Goal: Transaction & Acquisition: Purchase product/service

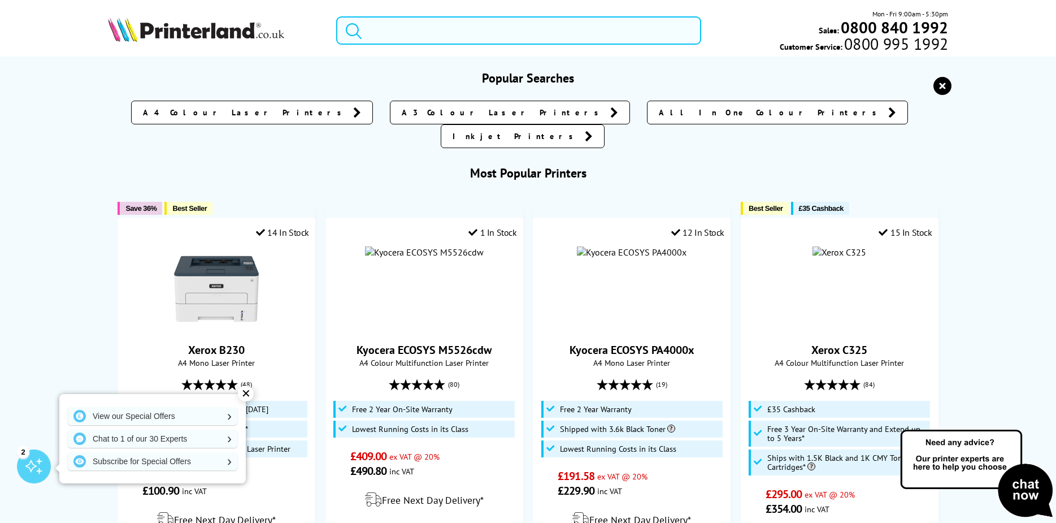
click at [385, 26] on input "search" at bounding box center [518, 30] width 365 height 28
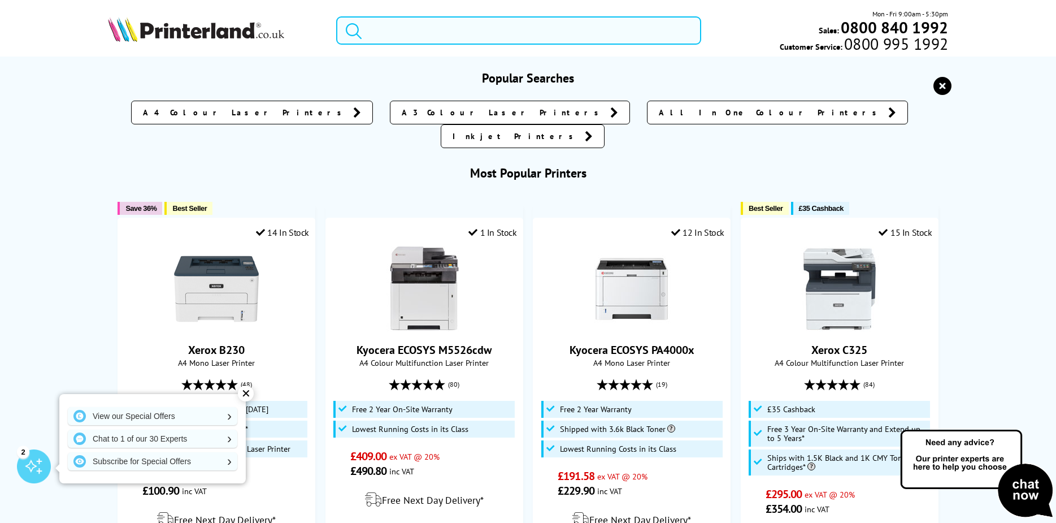
paste input "voicemail smarty"
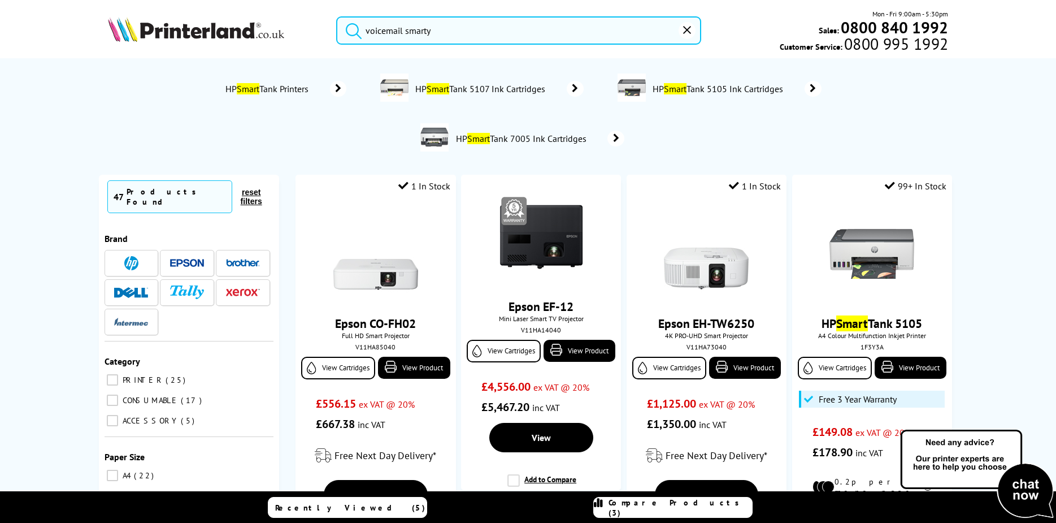
drag, startPoint x: 439, startPoint y: 27, endPoint x: 364, endPoint y: 24, distance: 74.1
click at [364, 24] on form "voicemail smarty" at bounding box center [518, 30] width 365 height 28
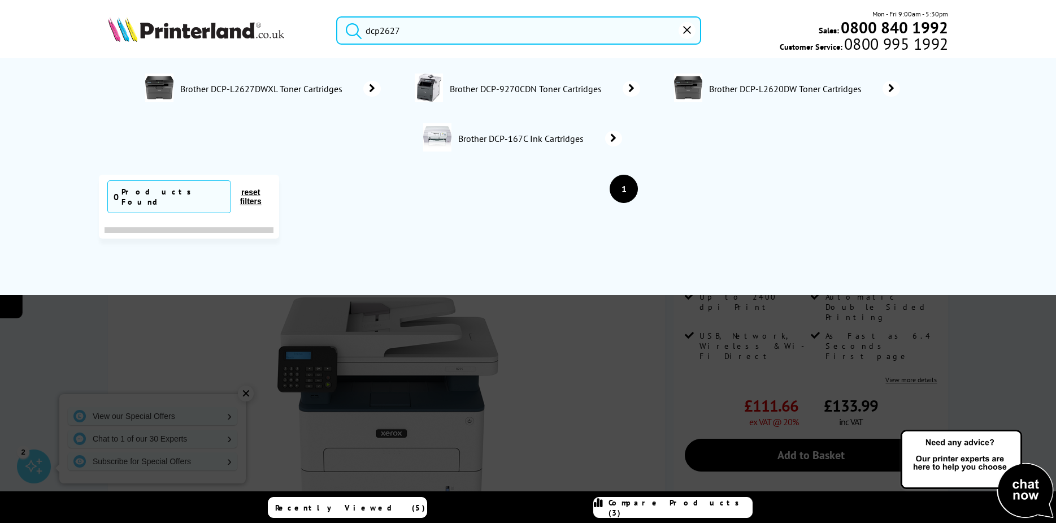
type input "dcp2627"
click at [228, 87] on span "Brother DCP-L2627DWXL Toner Cartridges" at bounding box center [262, 88] width 167 height 11
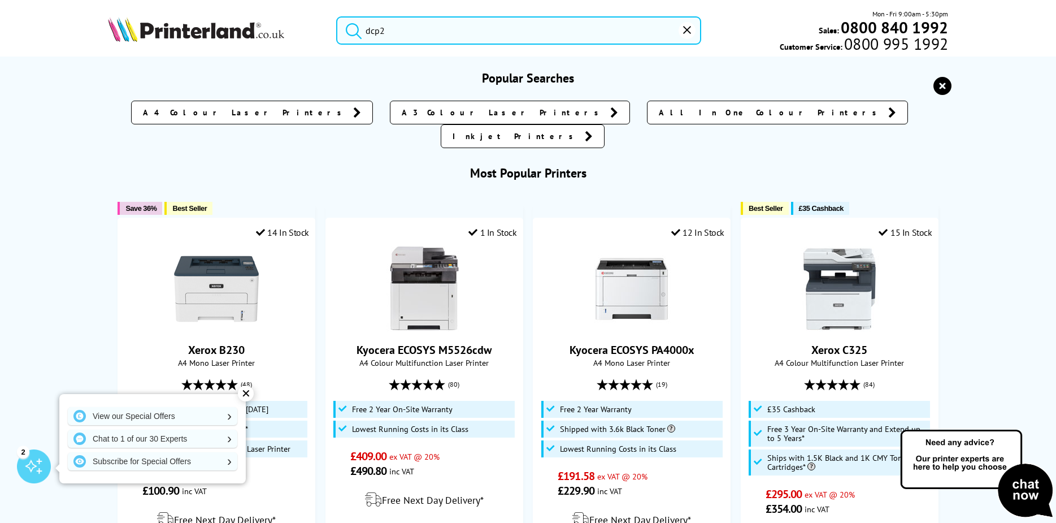
drag, startPoint x: 397, startPoint y: 31, endPoint x: 349, endPoint y: 33, distance: 47.5
click at [349, 33] on form "dcp2" at bounding box center [518, 30] width 365 height 28
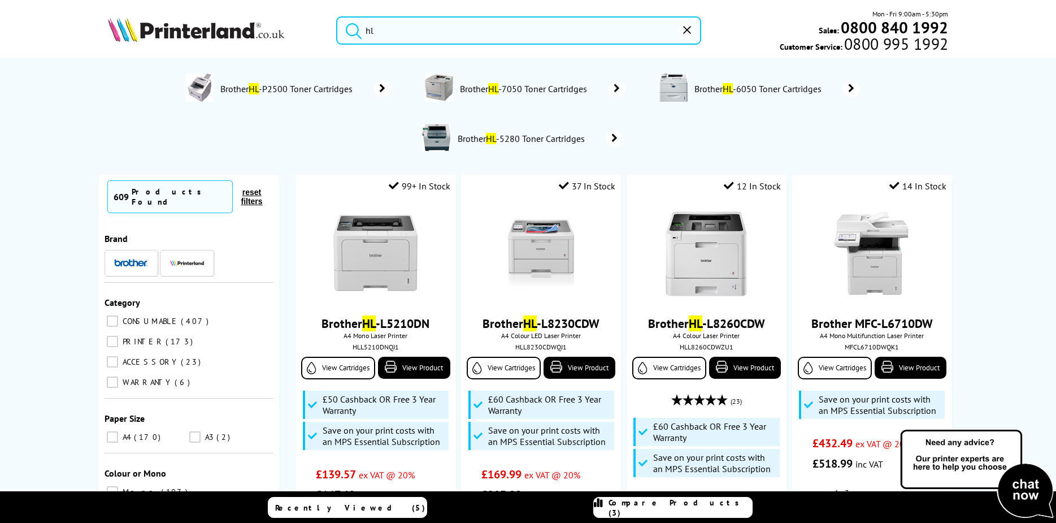
type input "h"
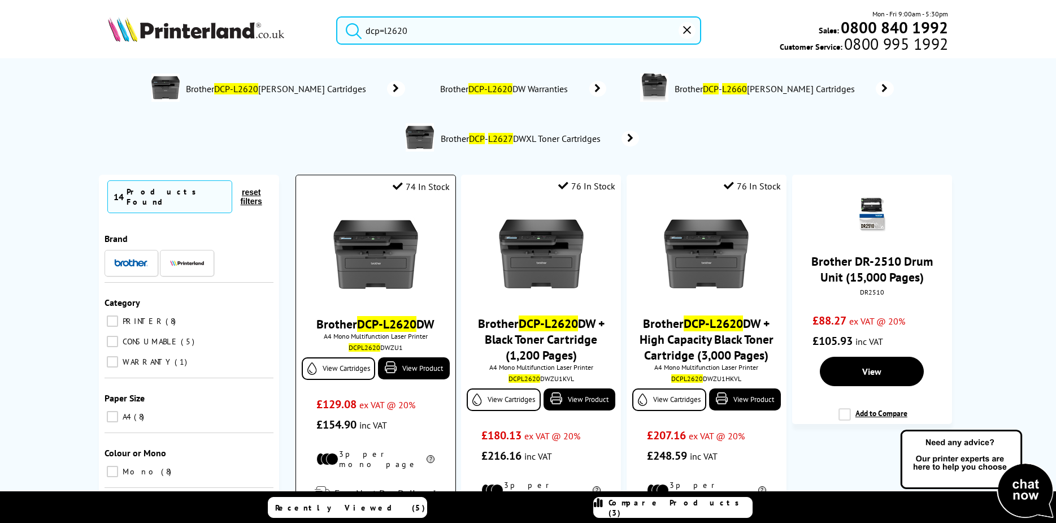
type input "dcp=l2620"
click at [355, 237] on img at bounding box center [375, 254] width 85 height 85
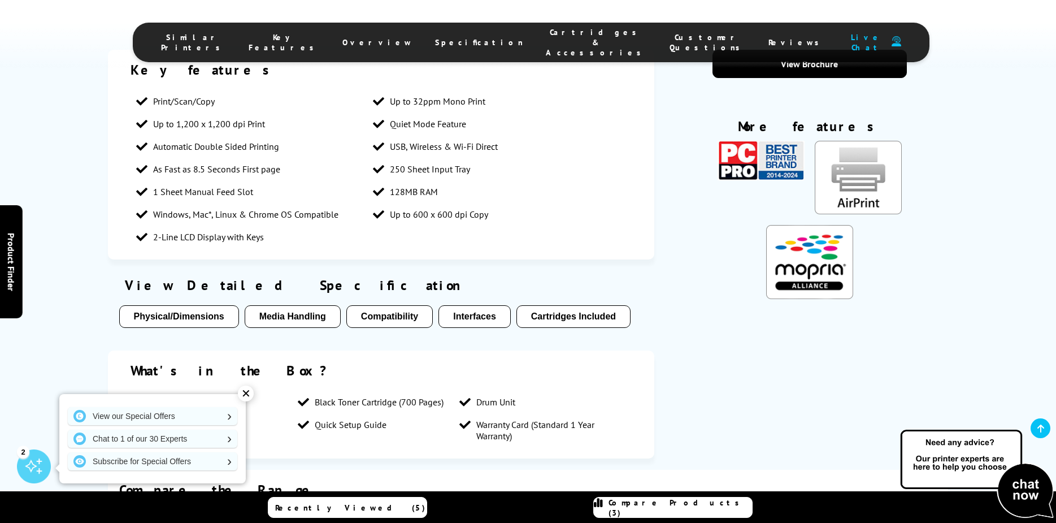
scroll to position [1300, 0]
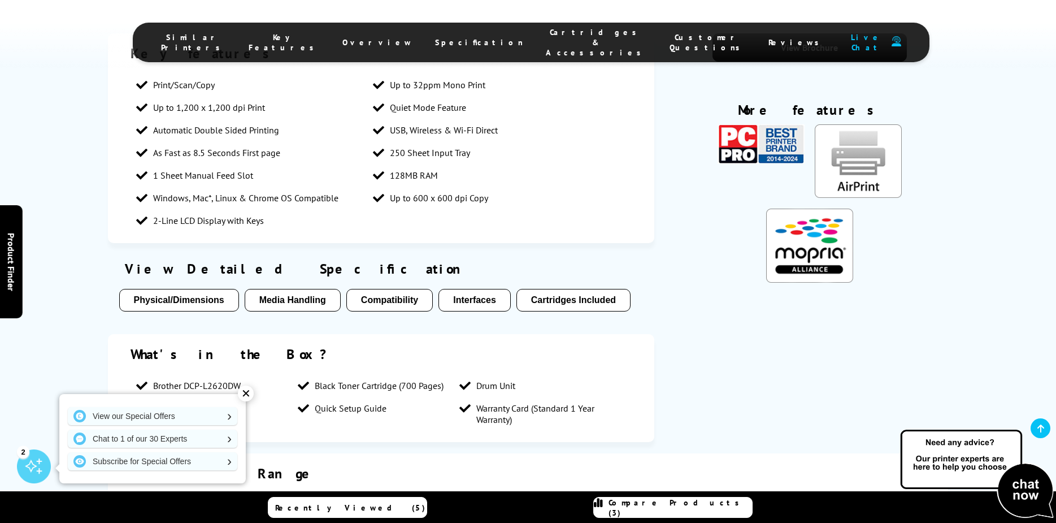
click at [192, 289] on button "Physical/Dimensions" at bounding box center [179, 300] width 120 height 23
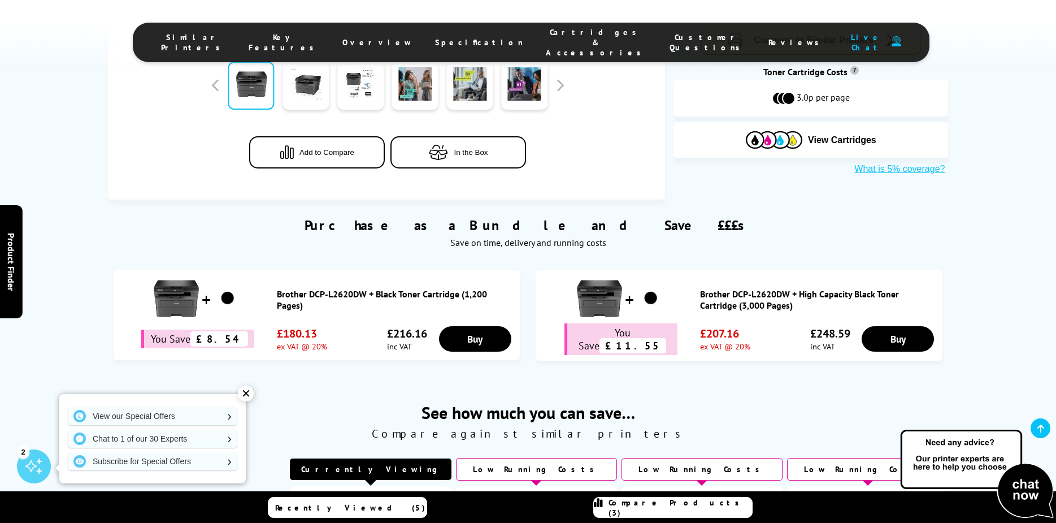
scroll to position [456, 0]
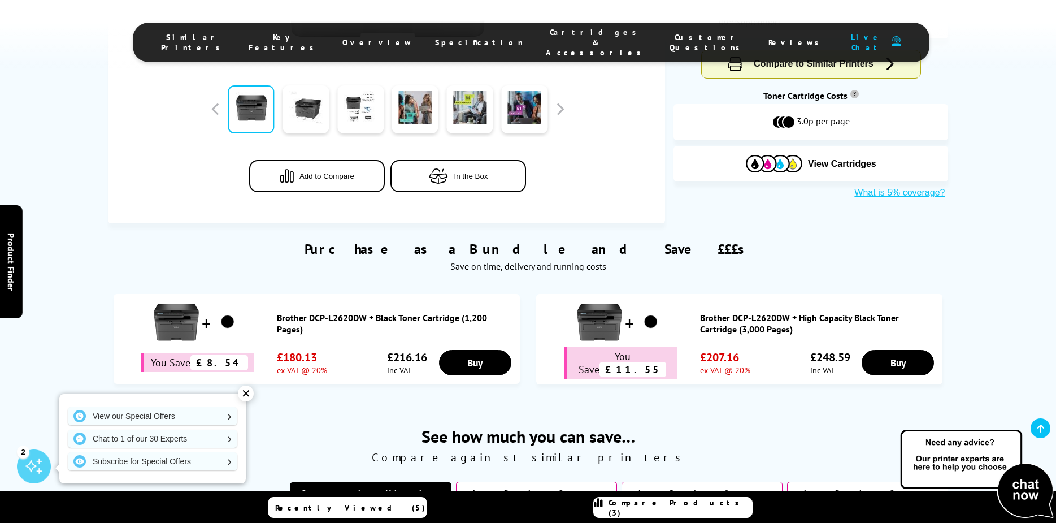
click at [416, 169] on button "In the Box" at bounding box center [458, 176] width 136 height 32
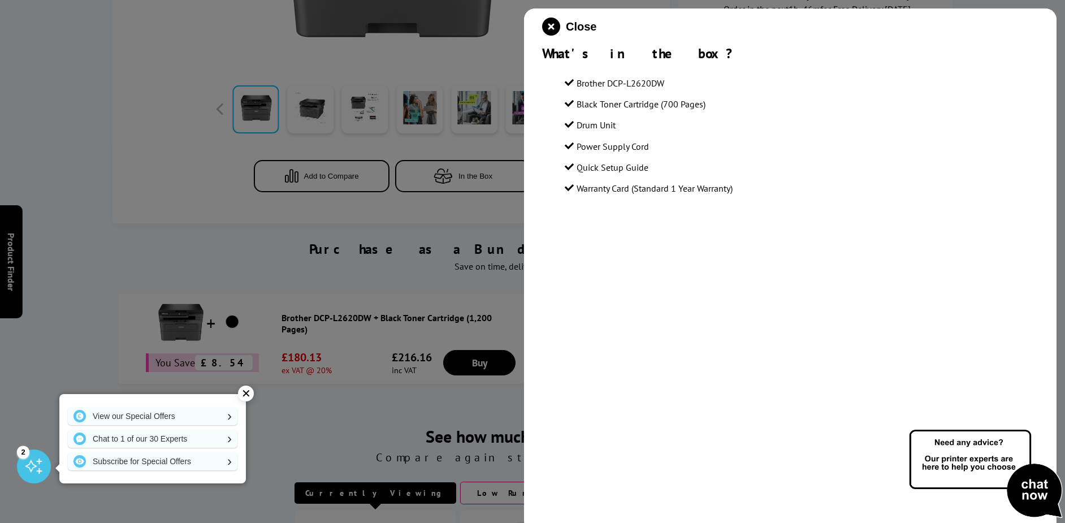
click at [406, 145] on div at bounding box center [532, 261] width 1065 height 523
click at [381, 202] on div at bounding box center [532, 261] width 1065 height 523
click at [549, 33] on icon "close modal" at bounding box center [551, 27] width 18 height 18
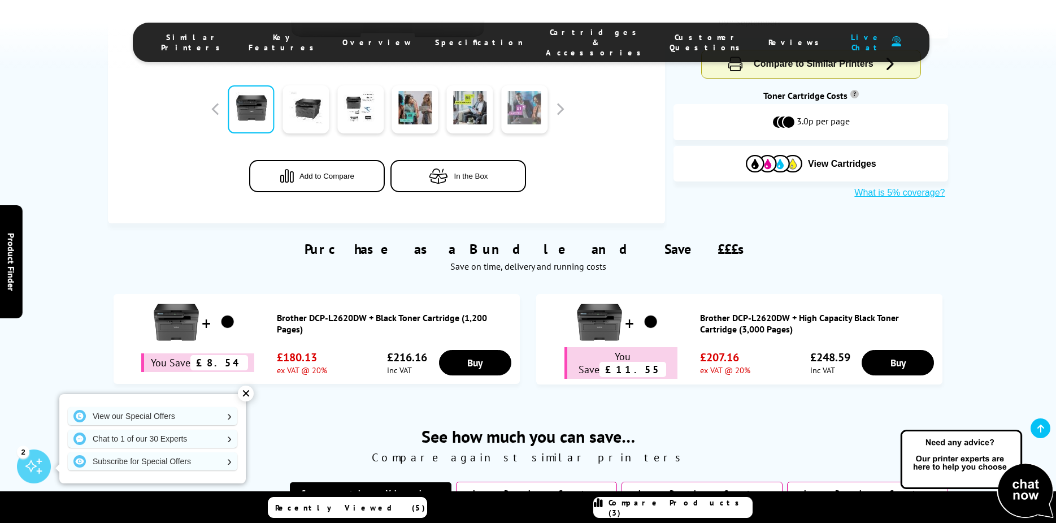
click at [533, 103] on link at bounding box center [524, 109] width 46 height 48
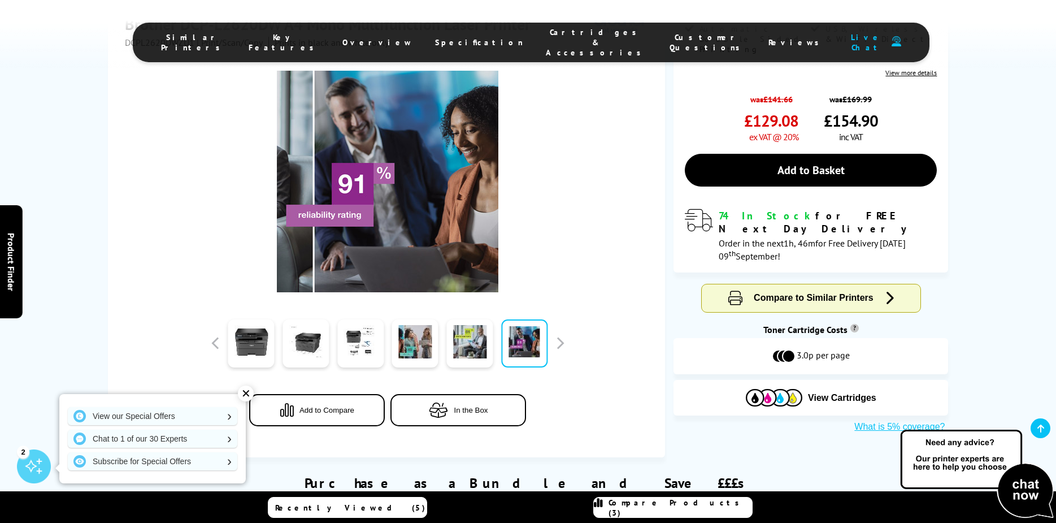
scroll to position [173, 0]
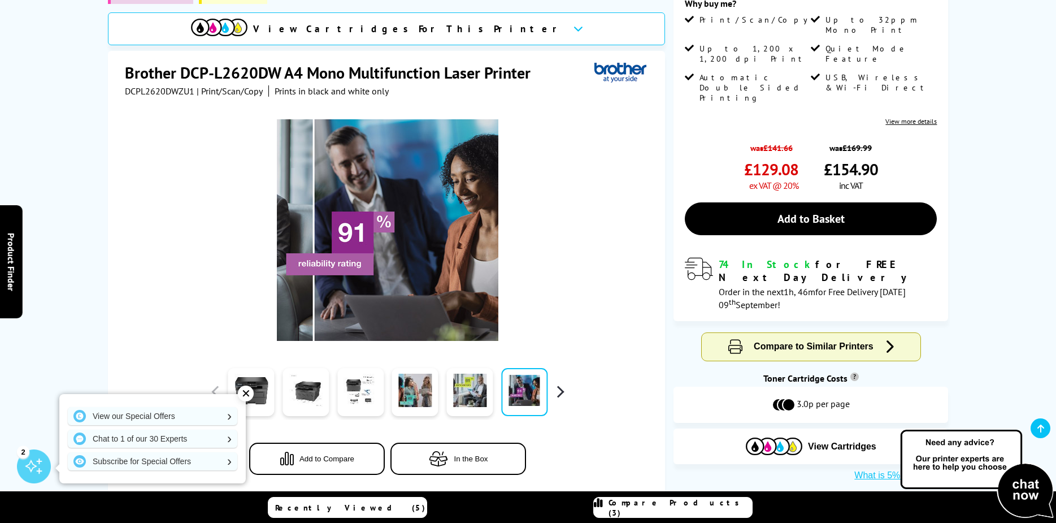
click at [562, 392] on button "button" at bounding box center [560, 391] width 17 height 17
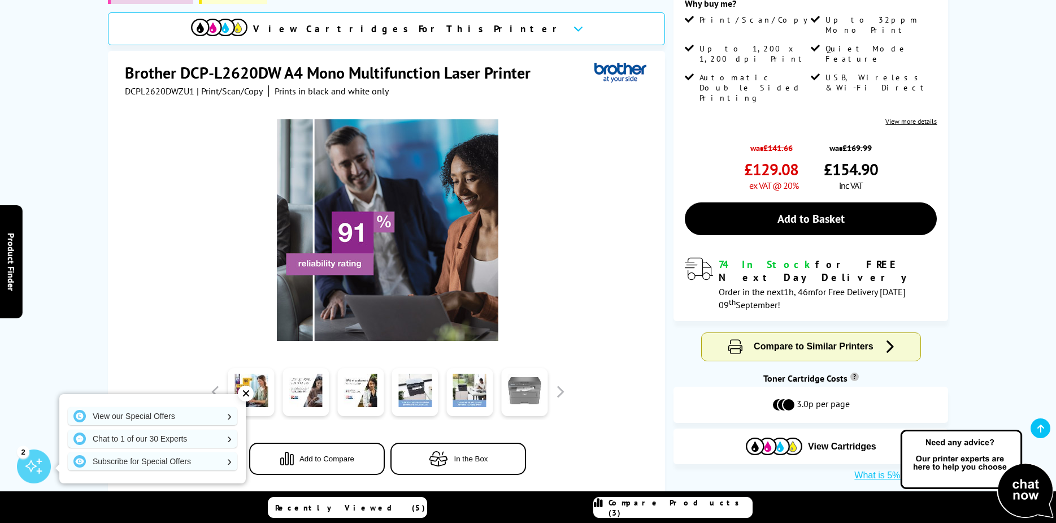
click at [525, 392] on link at bounding box center [524, 392] width 46 height 48
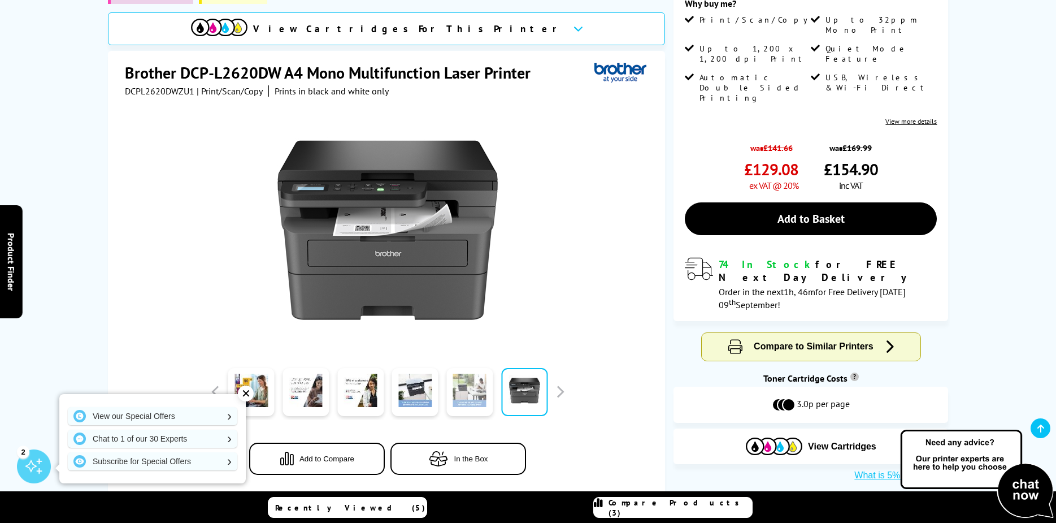
click at [468, 383] on link at bounding box center [469, 392] width 46 height 48
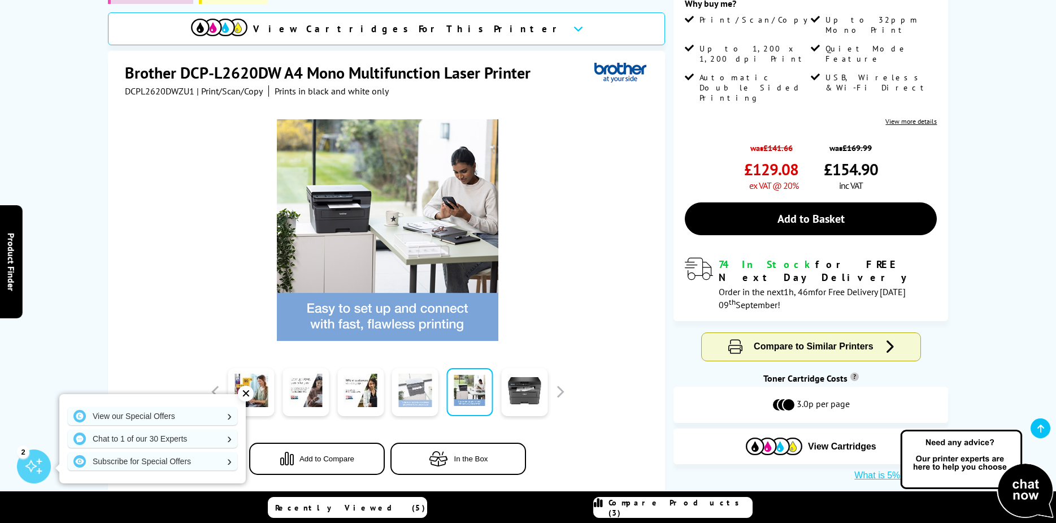
click at [424, 384] on link at bounding box center [415, 392] width 46 height 48
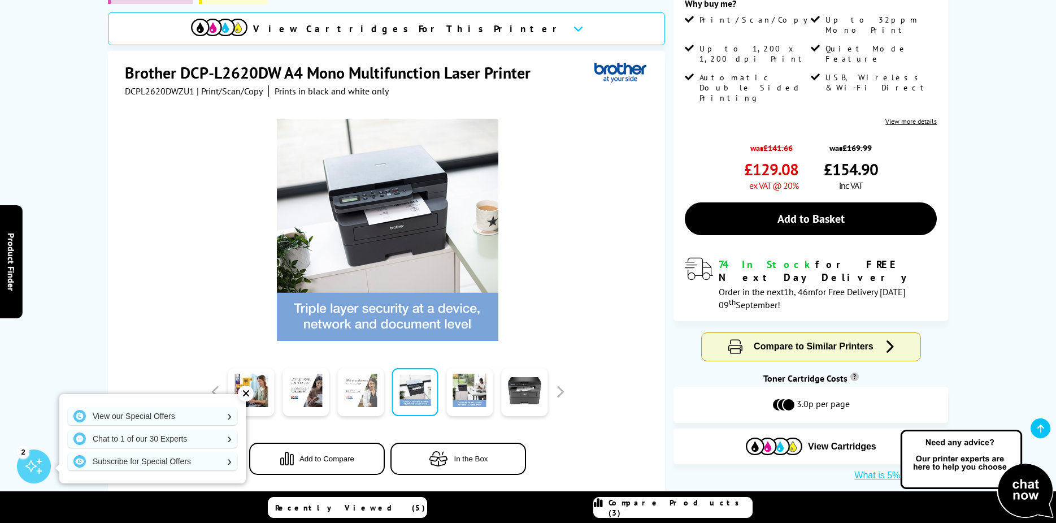
click at [359, 386] on link at bounding box center [360, 392] width 46 height 48
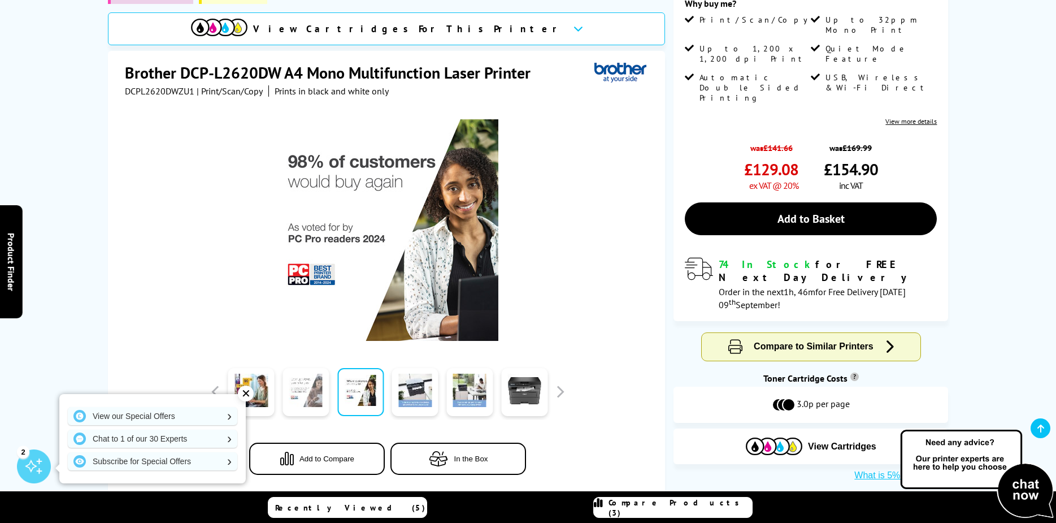
click at [315, 388] on link at bounding box center [306, 392] width 46 height 48
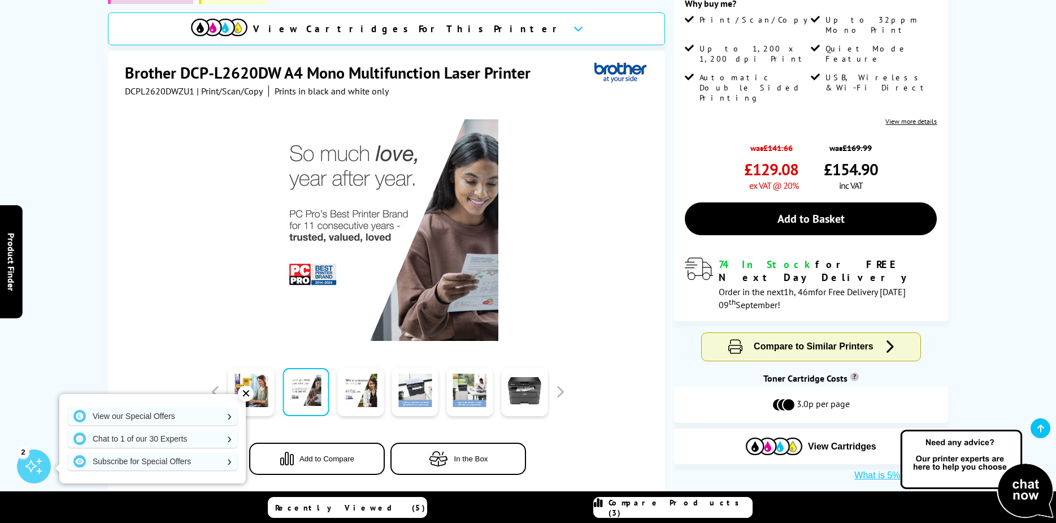
click at [253, 393] on div "✕" at bounding box center [246, 393] width 16 height 16
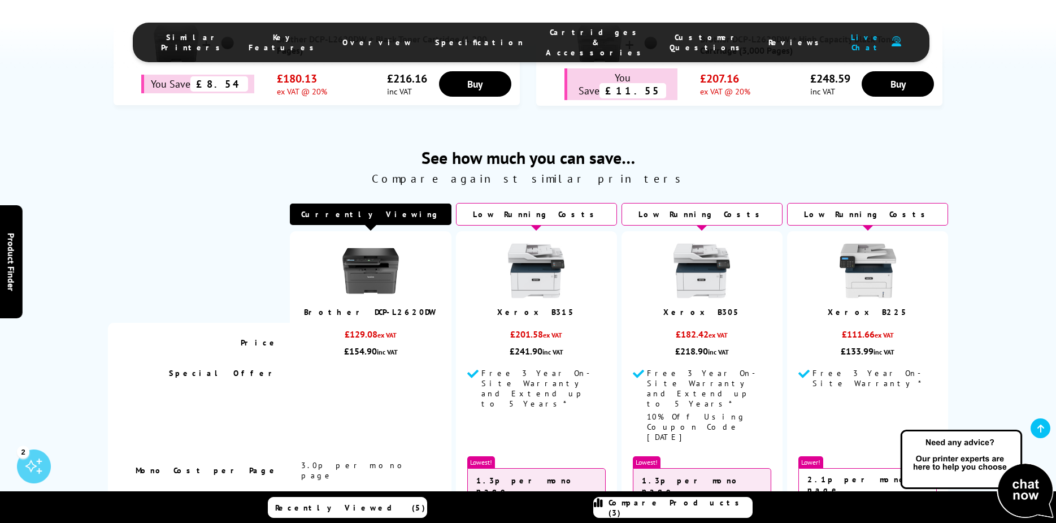
scroll to position [791, 0]
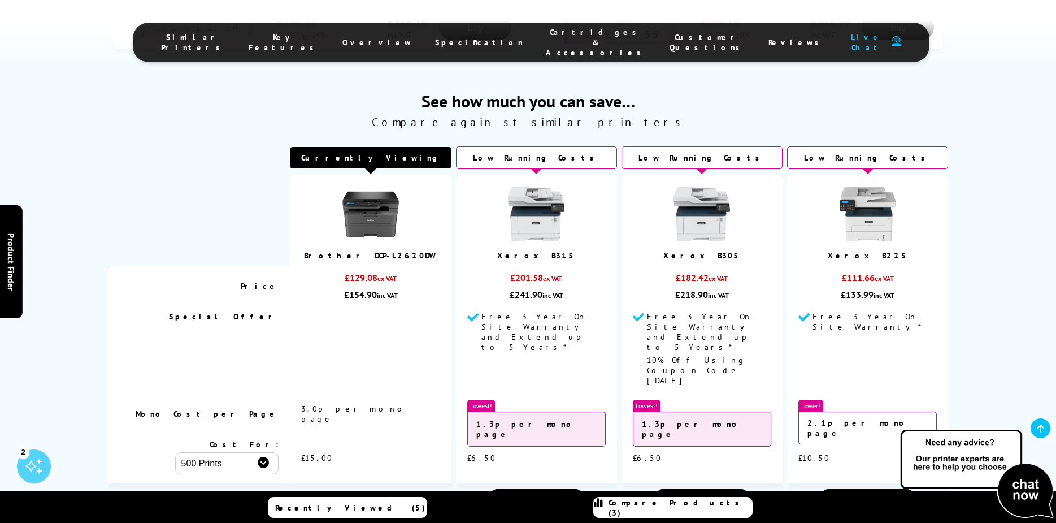
click at [860, 291] on div "£133.99 inc VAT" at bounding box center [867, 294] width 139 height 11
click at [850, 488] on link "View" at bounding box center [867, 500] width 99 height 25
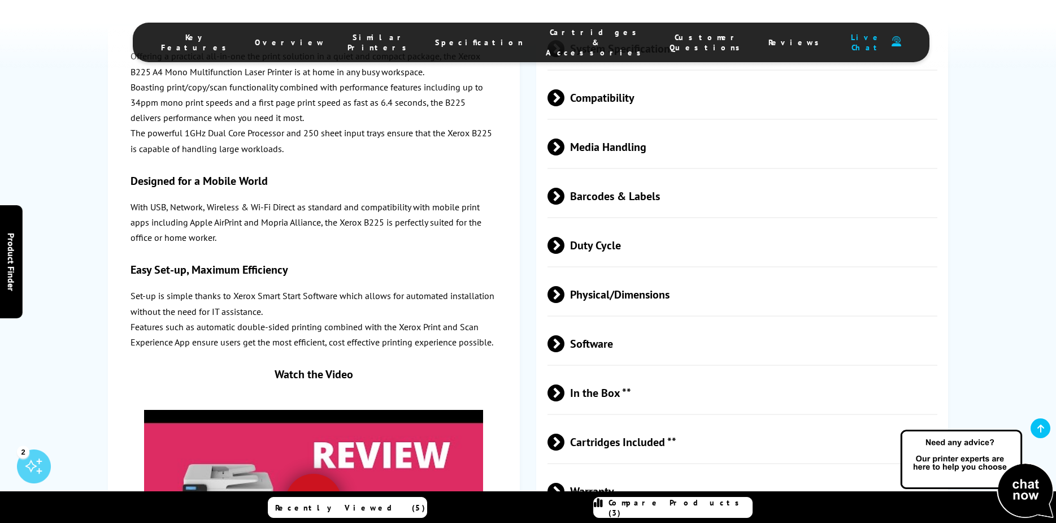
scroll to position [2543, 0]
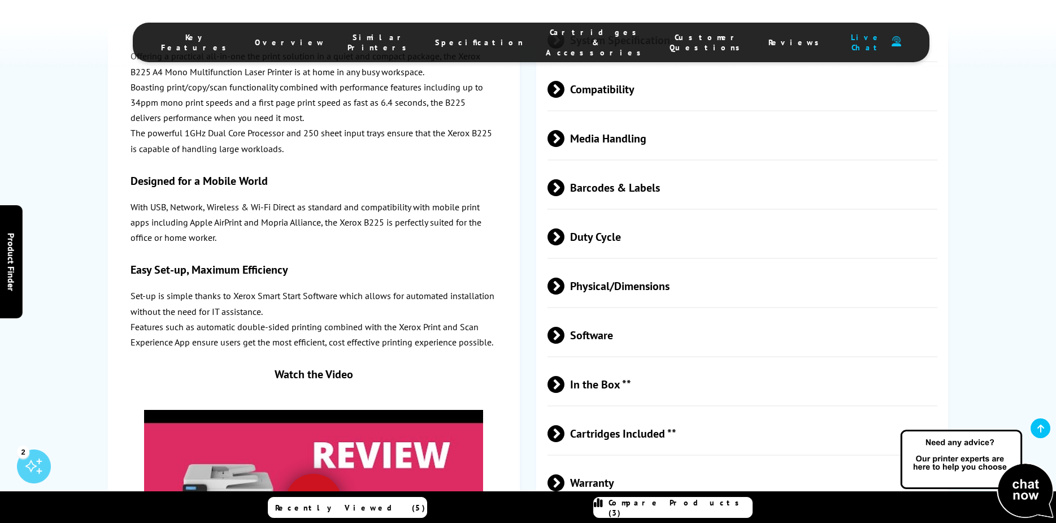
click at [654, 276] on span "Physical/Dimensions" at bounding box center [743, 285] width 390 height 42
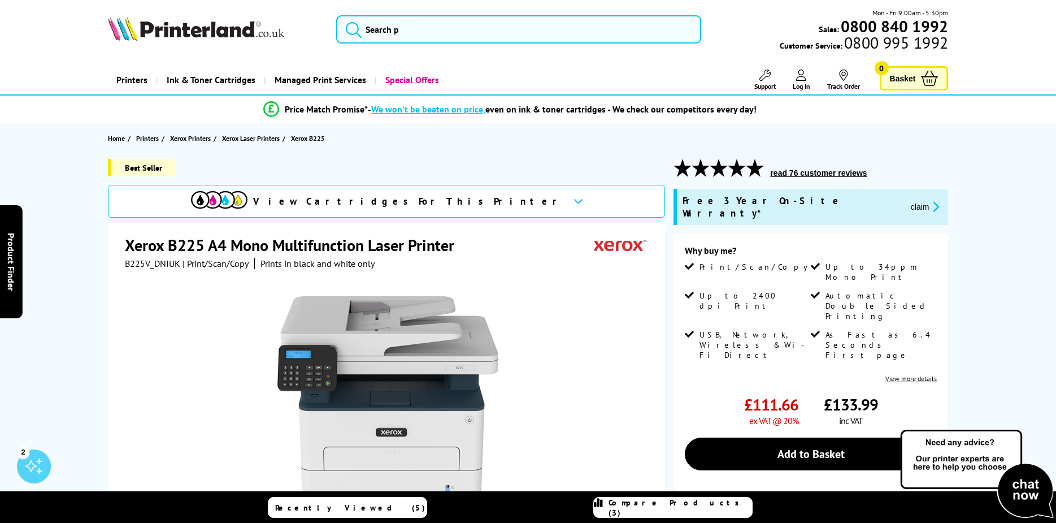
scroll to position [0, 0]
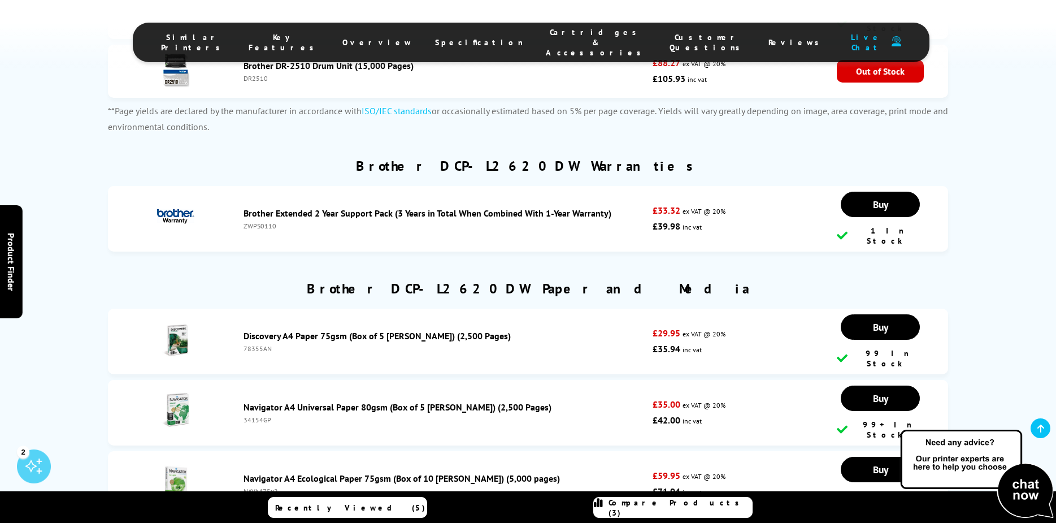
scroll to position [3165, 0]
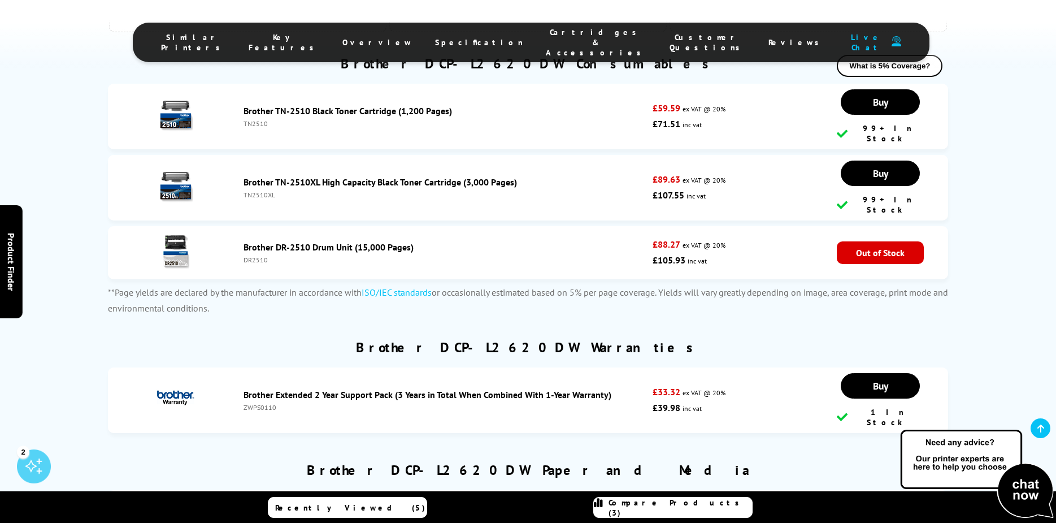
click at [769, 37] on span "Reviews" at bounding box center [797, 42] width 57 height 10
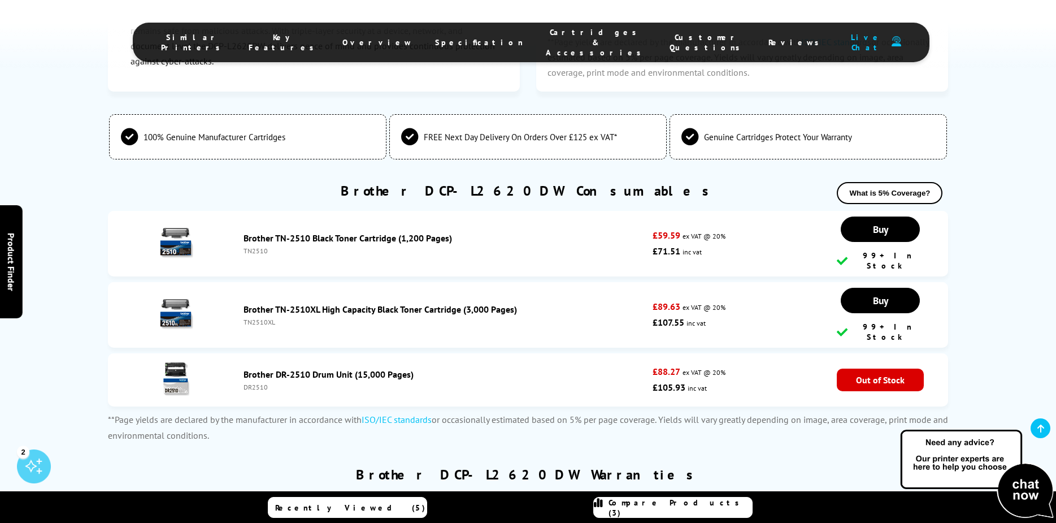
scroll to position [3014, 0]
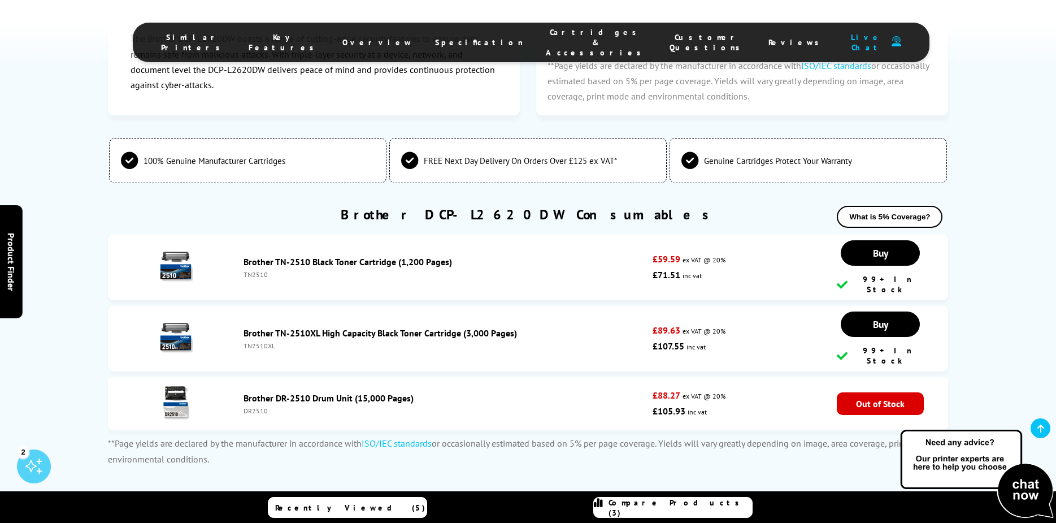
click at [769, 37] on span "Reviews" at bounding box center [797, 42] width 57 height 10
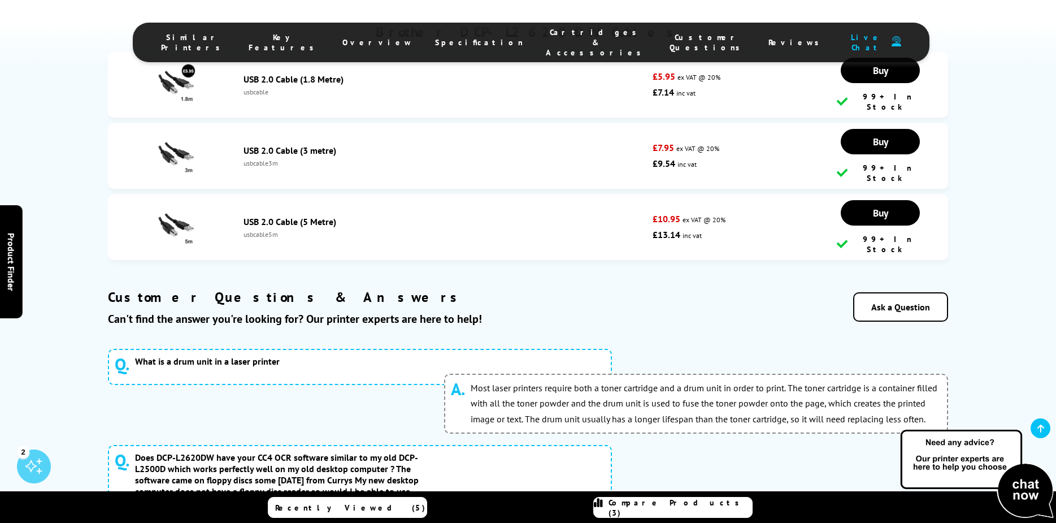
scroll to position [3861, 0]
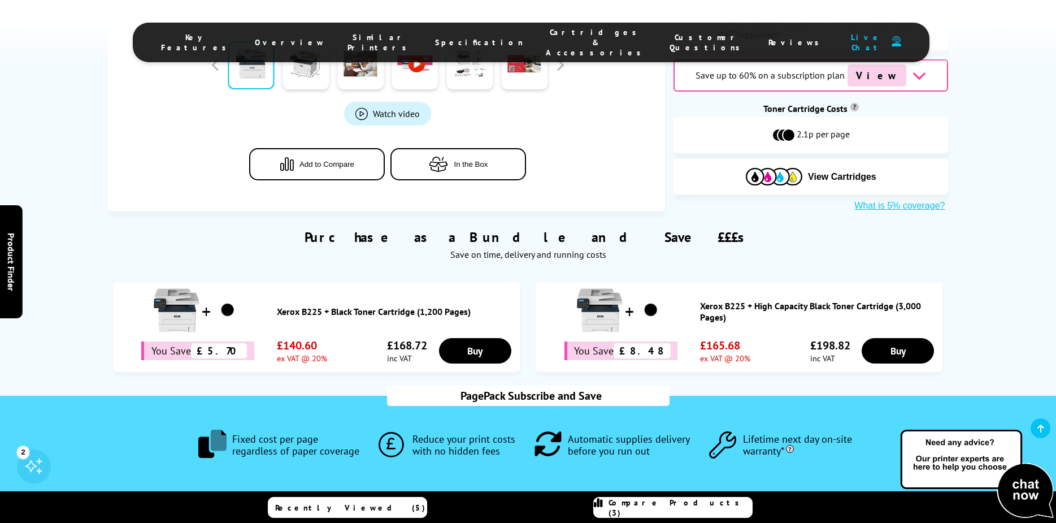
scroll to position [509, 0]
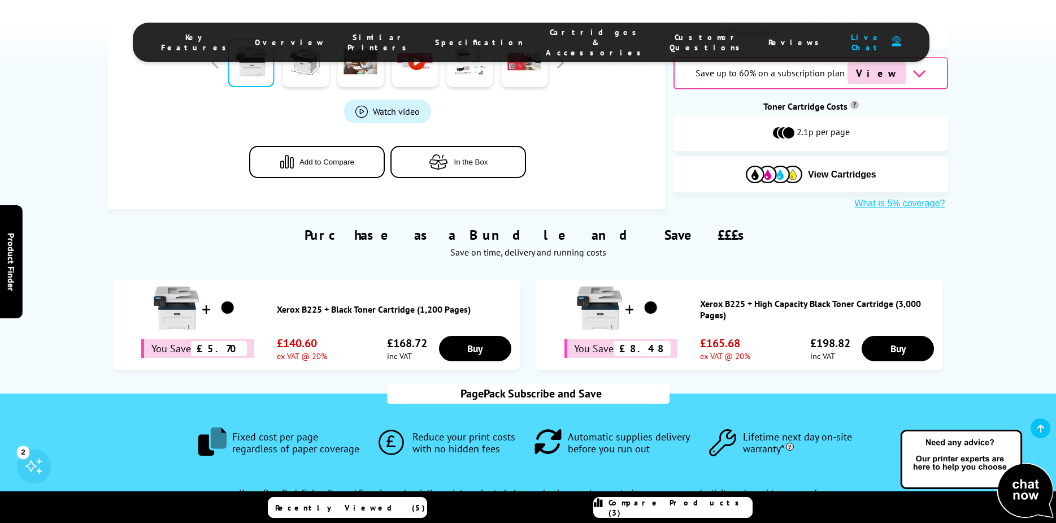
click at [769, 37] on span "Reviews" at bounding box center [797, 42] width 57 height 10
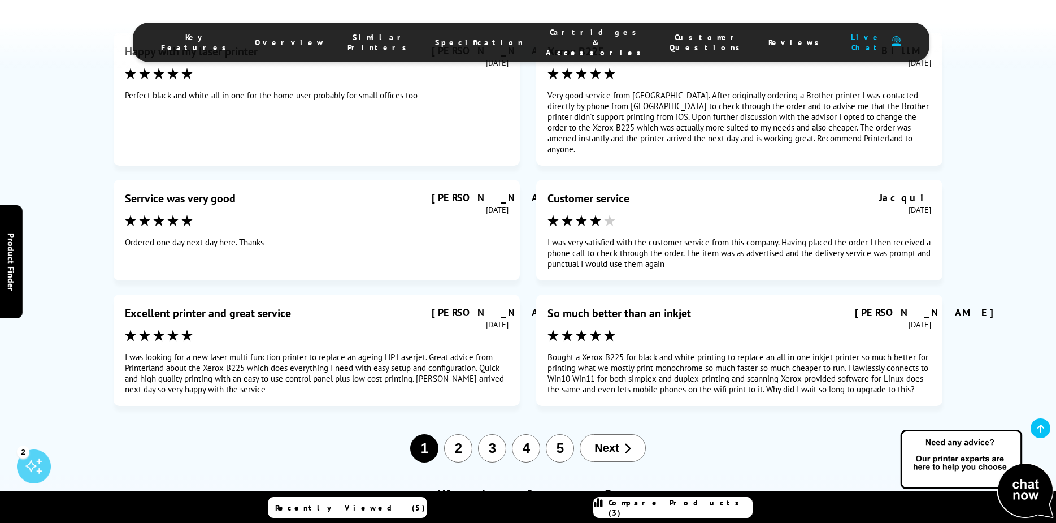
scroll to position [5858, 0]
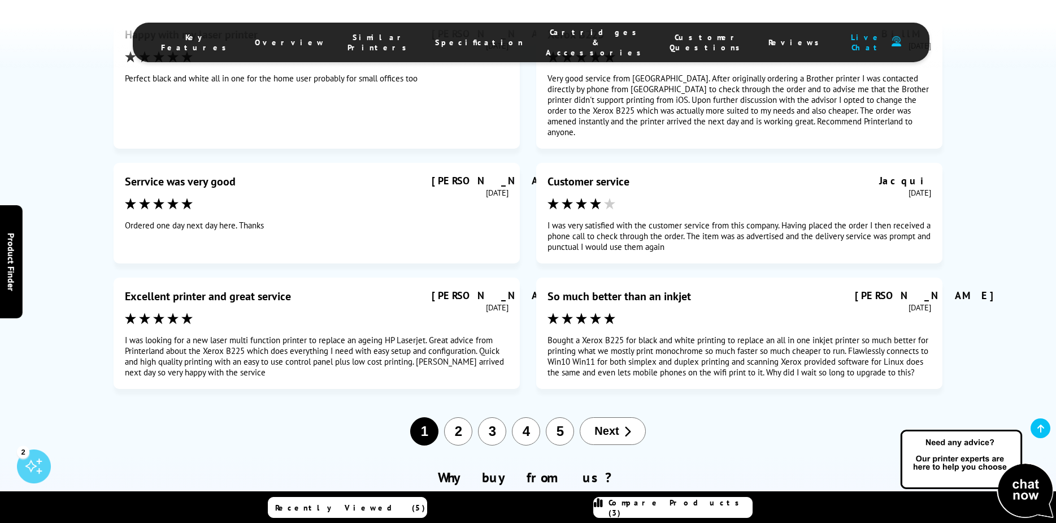
click at [561, 417] on button "5" at bounding box center [560, 431] width 28 height 28
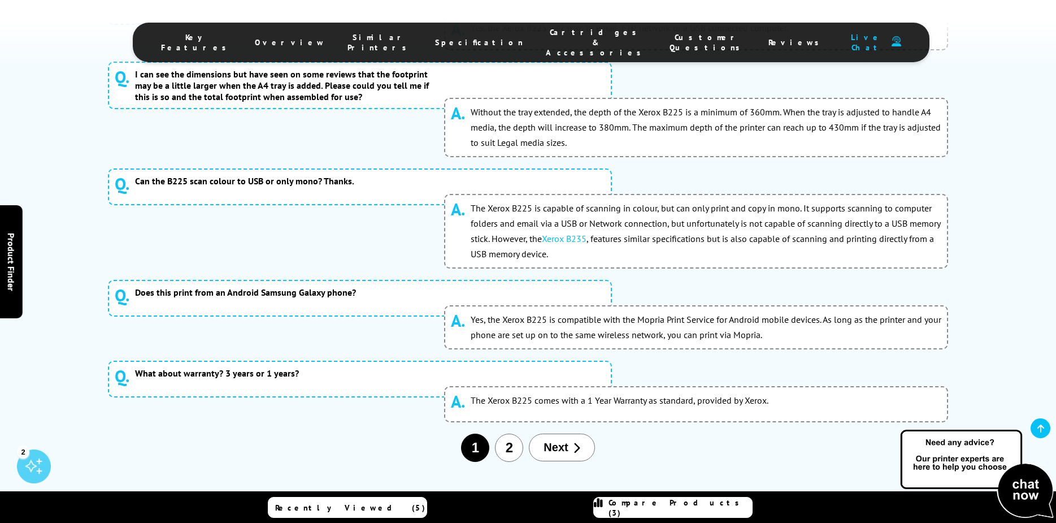
scroll to position [5149, 0]
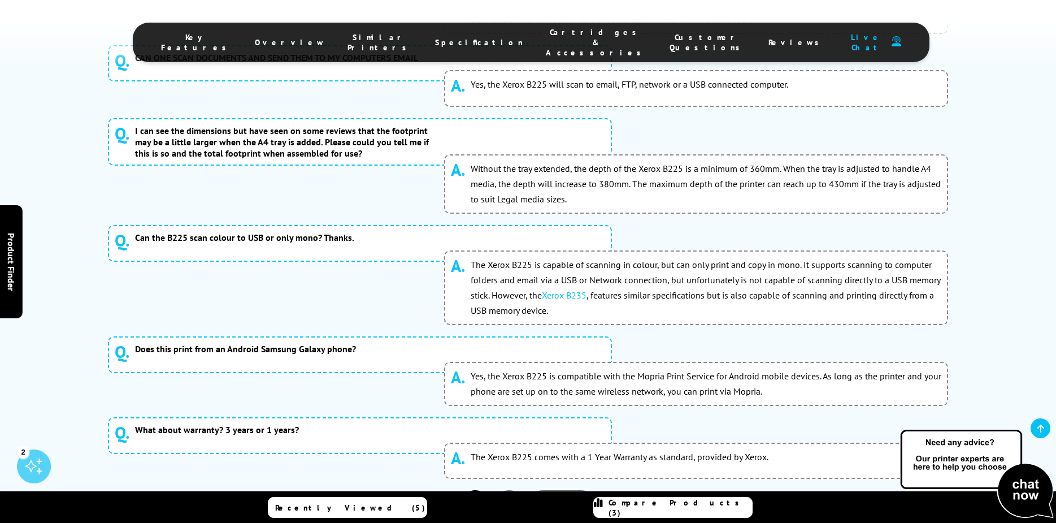
click at [514, 490] on button "2" at bounding box center [509, 504] width 28 height 28
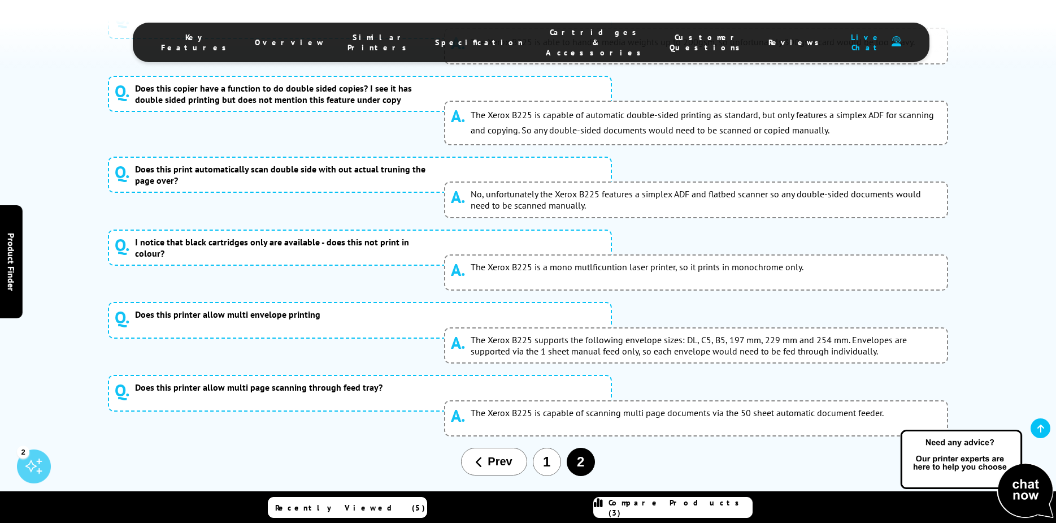
scroll to position [4934, 0]
click at [493, 454] on span "Prev" at bounding box center [500, 460] width 24 height 13
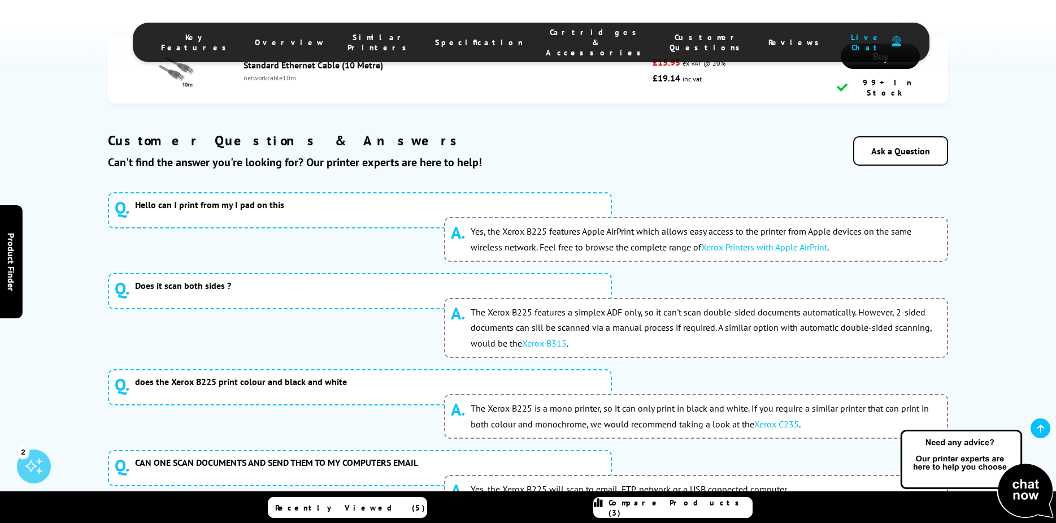
scroll to position [4764, 0]
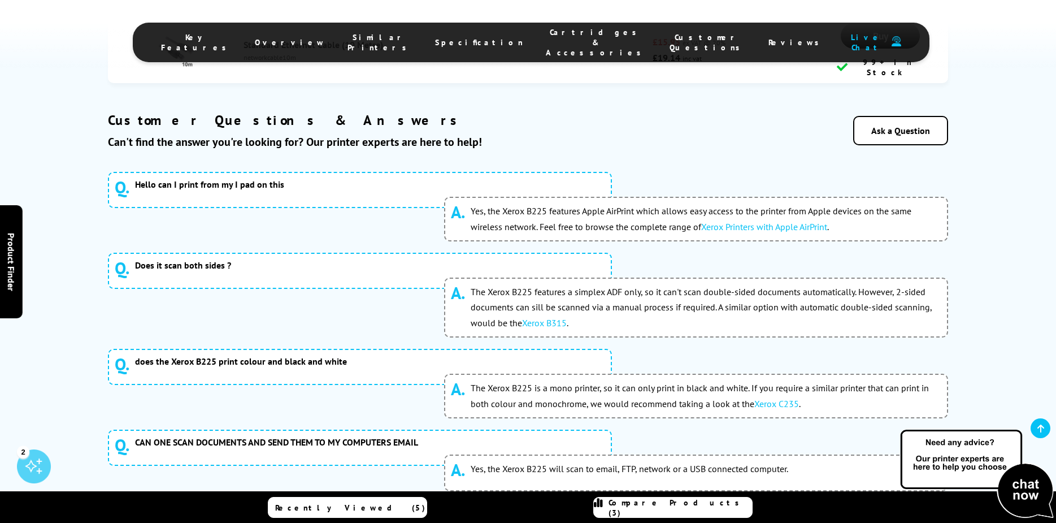
click at [769, 37] on span "Reviews" at bounding box center [797, 42] width 57 height 10
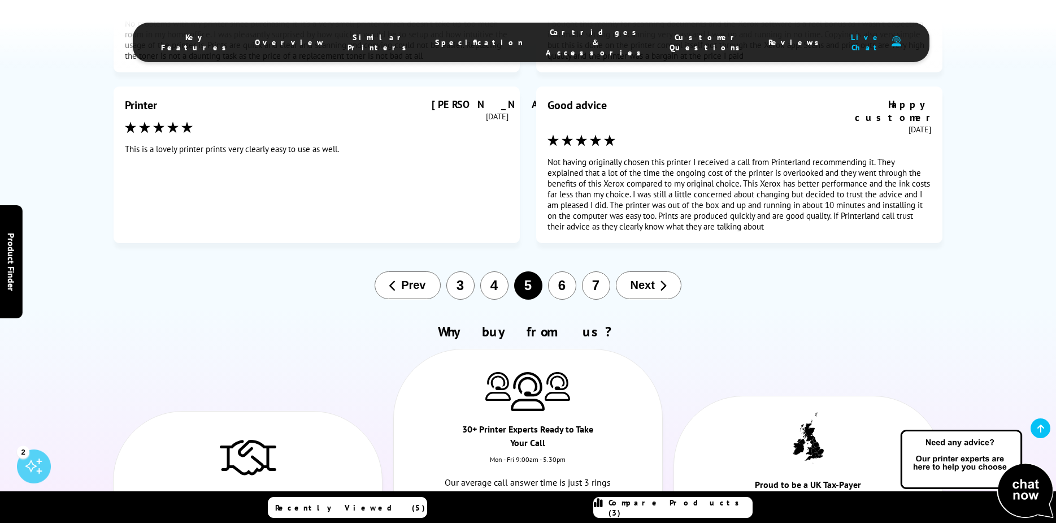
scroll to position [6084, 0]
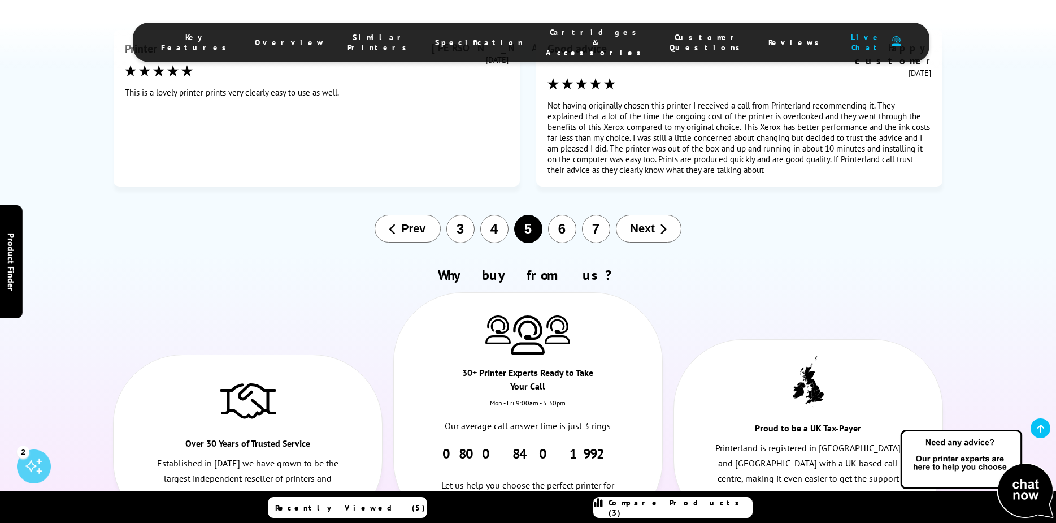
click at [495, 215] on button "4" at bounding box center [494, 229] width 28 height 28
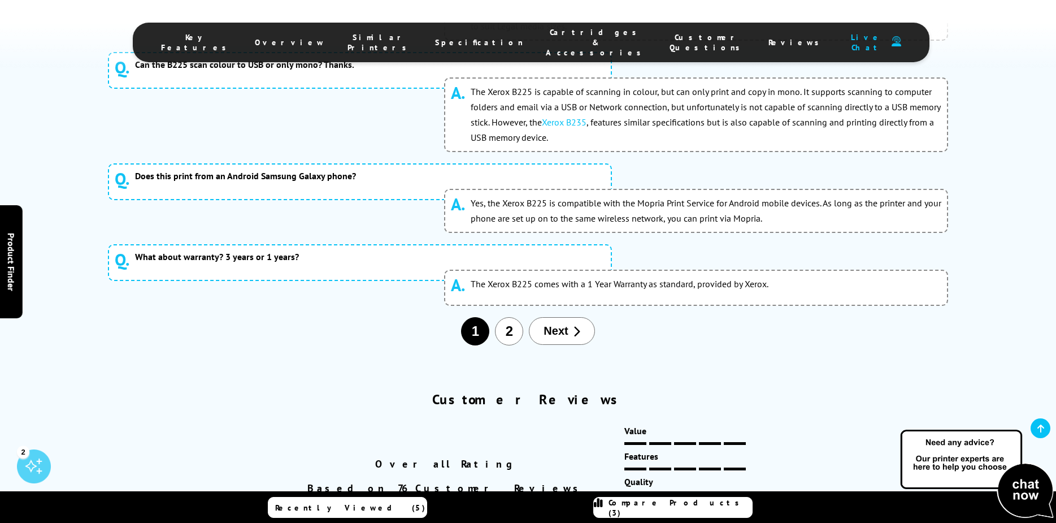
scroll to position [5318, 0]
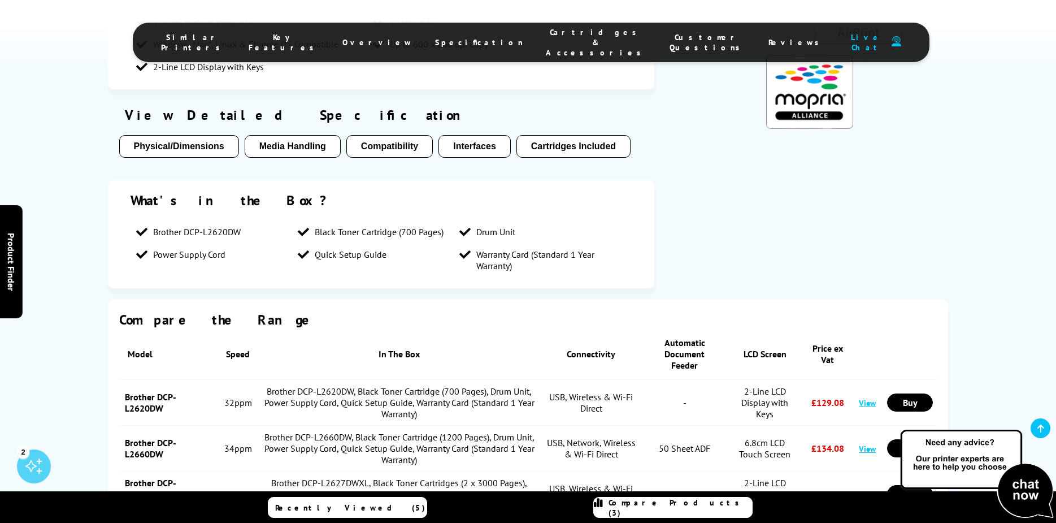
scroll to position [1623, 0]
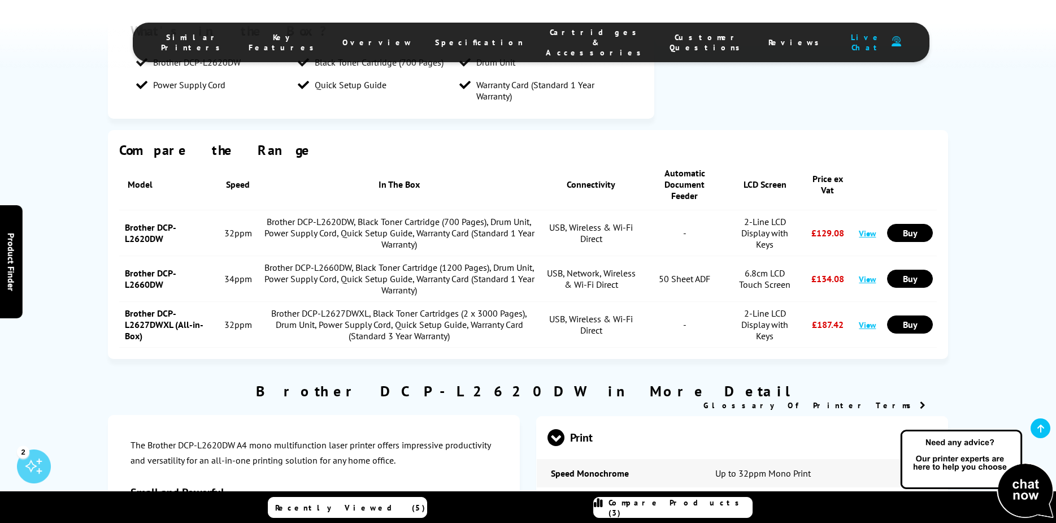
click at [129, 222] on link "Brother DCP-L2620DW" at bounding box center [150, 233] width 51 height 23
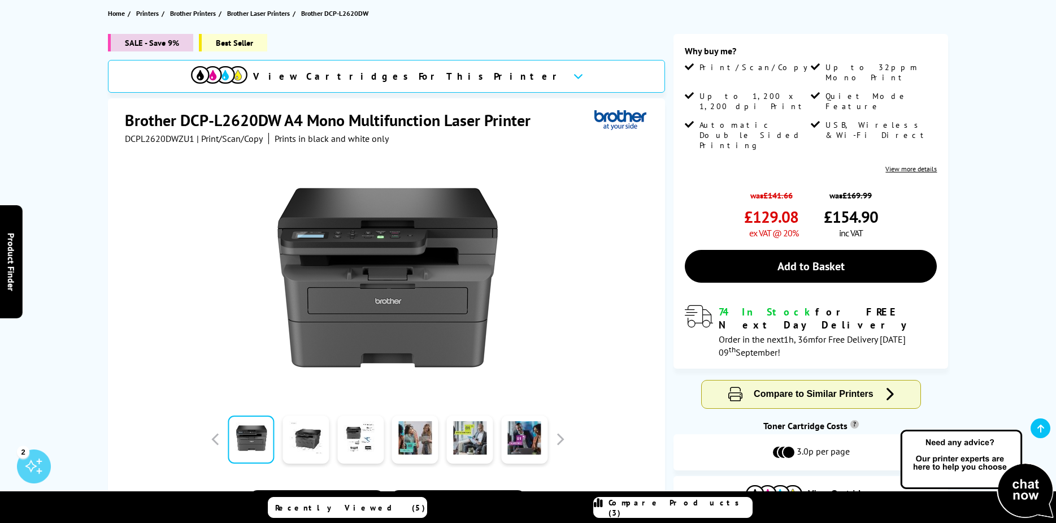
scroll to position [113, 0]
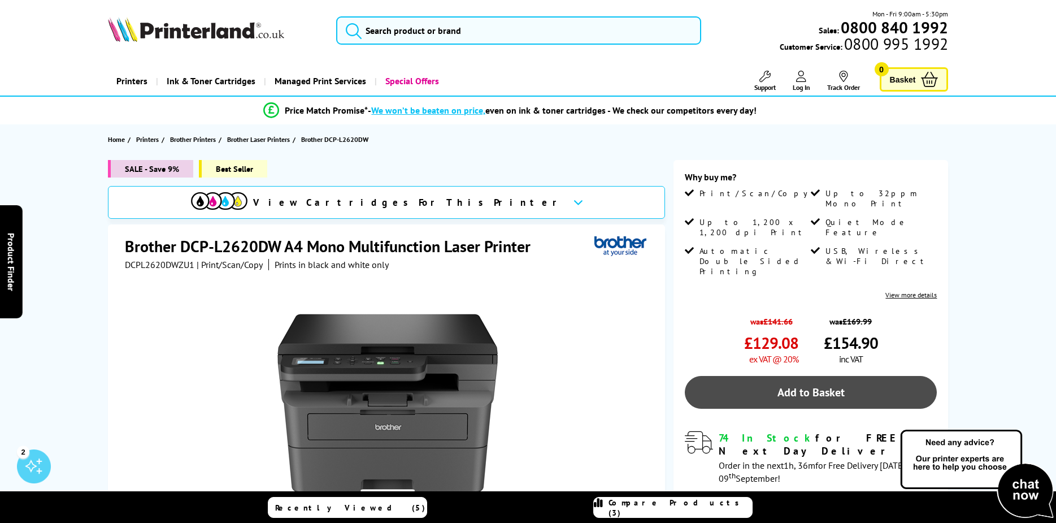
click at [825, 376] on link "Add to Basket" at bounding box center [811, 392] width 252 height 33
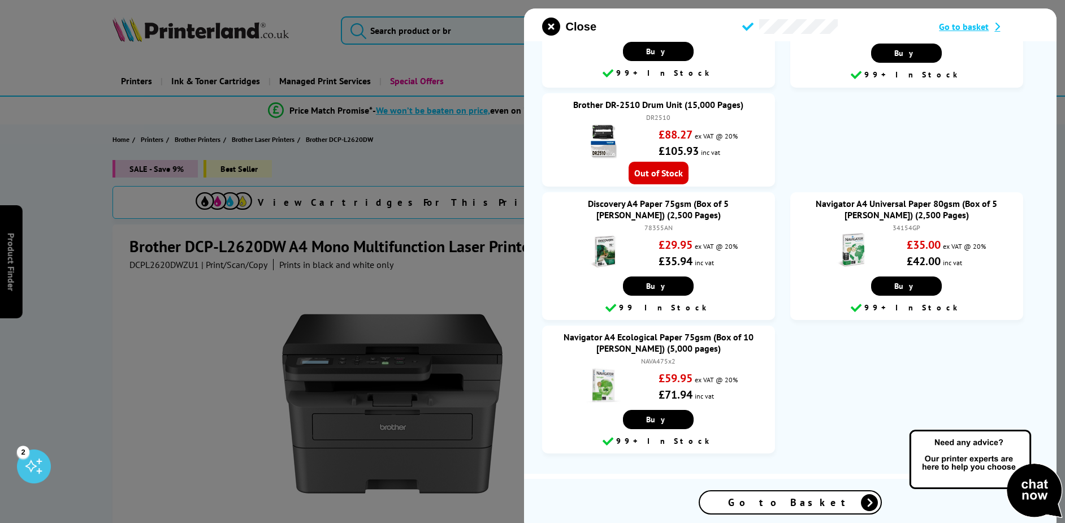
scroll to position [116, 0]
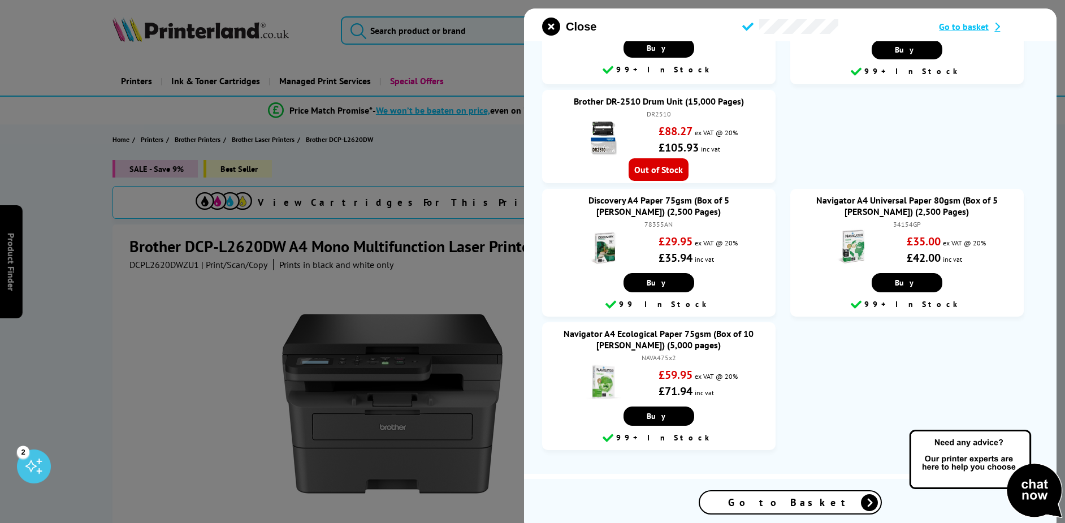
click at [792, 504] on span "Go to Basket" at bounding box center [790, 502] width 124 height 13
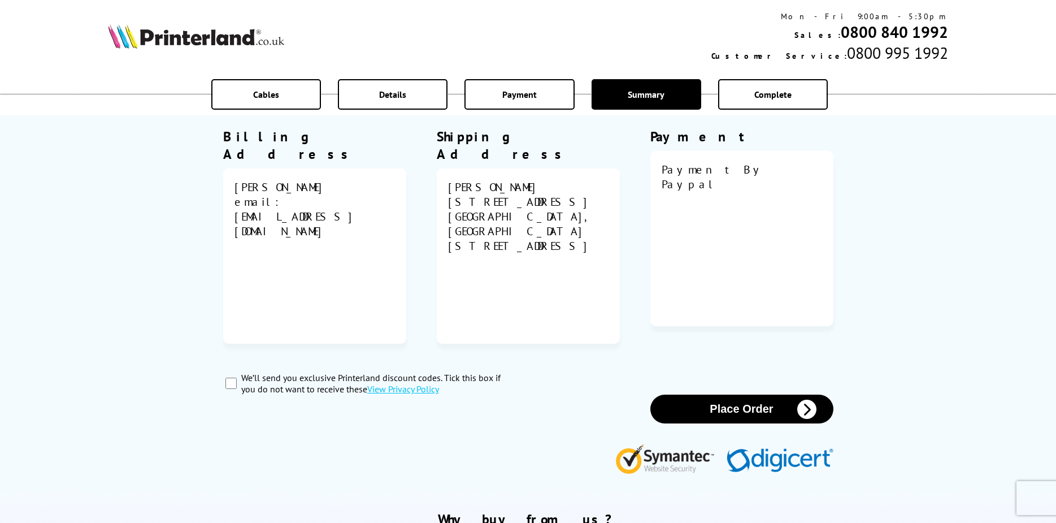
scroll to position [396, 0]
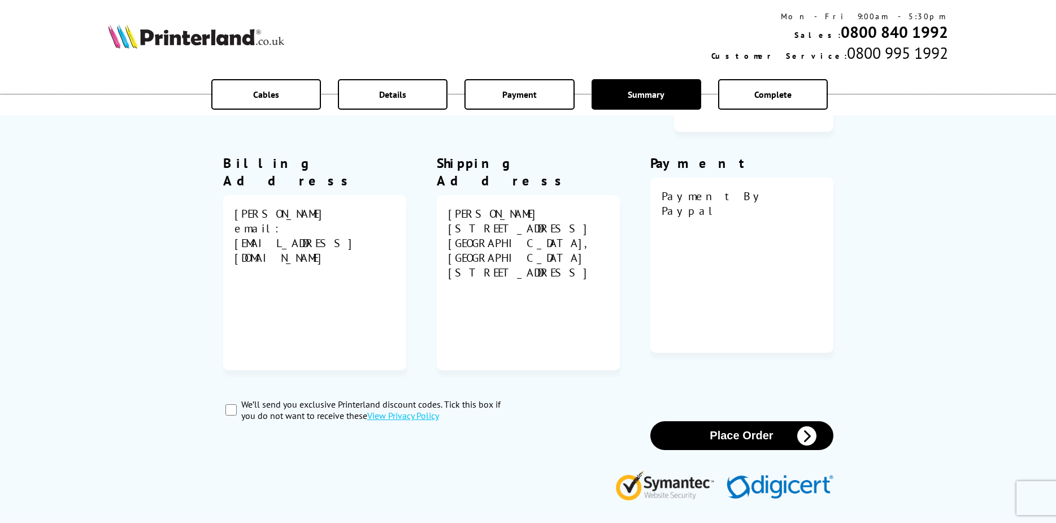
click at [689, 421] on button "Place Order" at bounding box center [741, 435] width 183 height 29
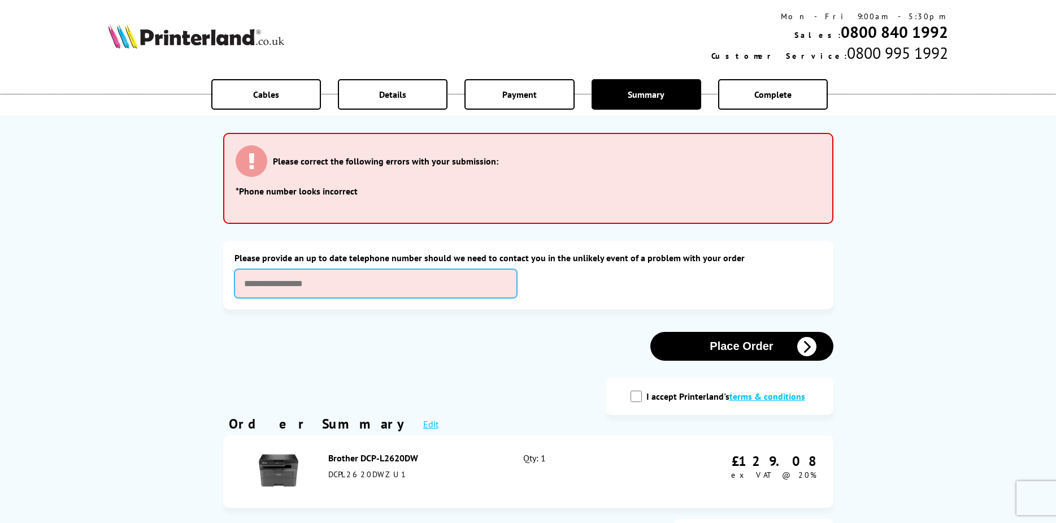
scroll to position [0, 0]
click at [305, 281] on input "text" at bounding box center [376, 284] width 283 height 29
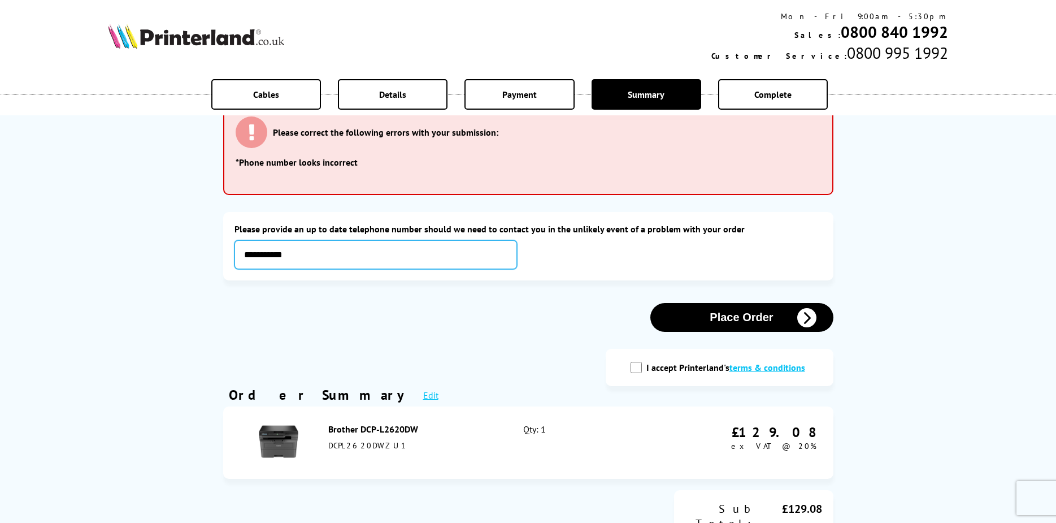
scroll to position [57, 0]
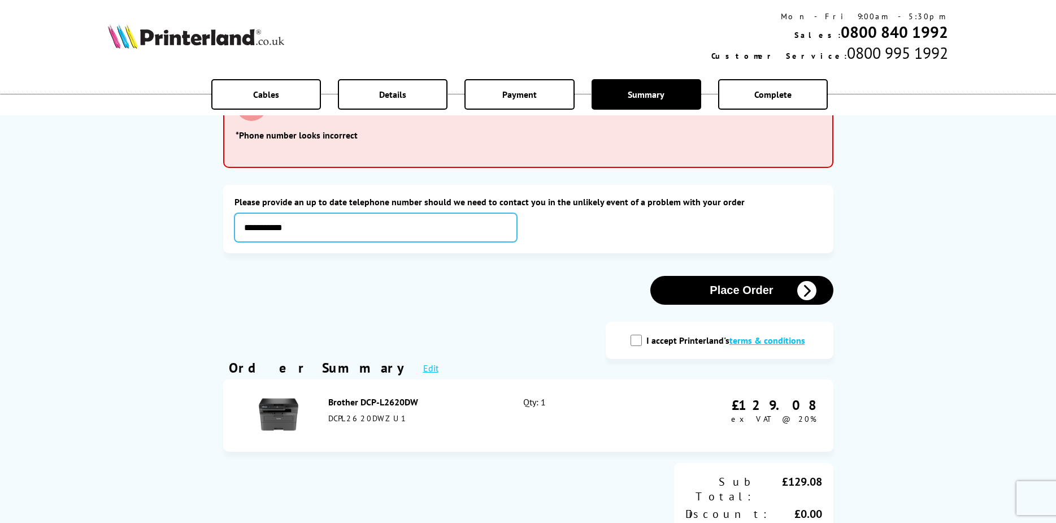
type input "**********"
click at [699, 282] on button "Place Order" at bounding box center [741, 290] width 183 height 29
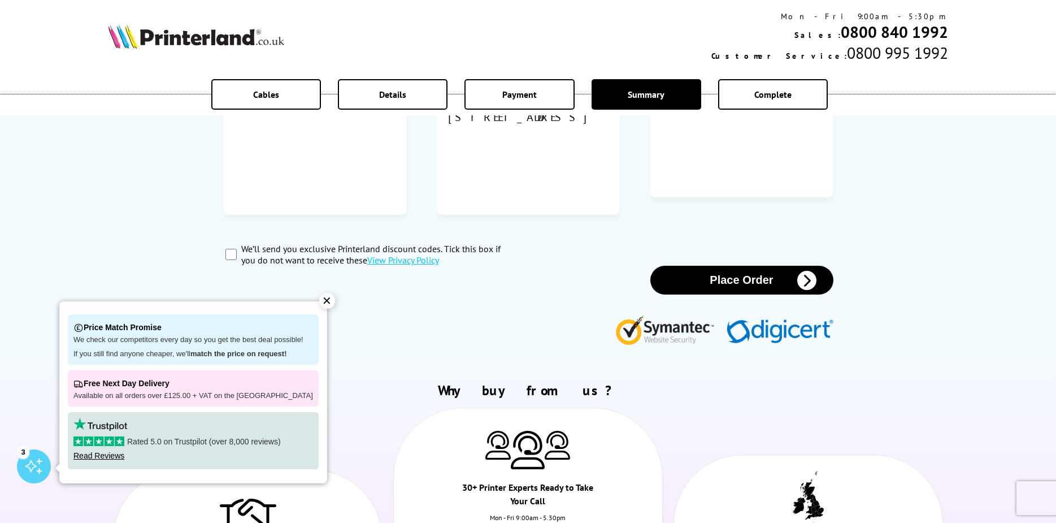
scroll to position [678, 0]
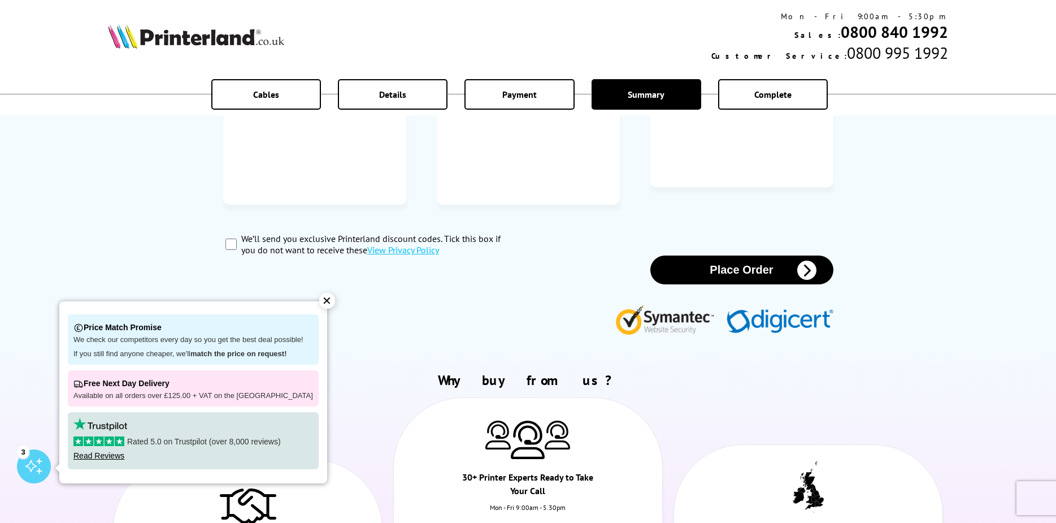
click at [241, 233] on label "We’ll send you exclusive Printerland discount codes. Tick this box if you do no…" at bounding box center [378, 244] width 275 height 23
click at [237, 238] on input "We’ll send you exclusive Printerland discount codes. Tick this box if you do no…" at bounding box center [230, 243] width 11 height 11
checkbox input "true"
click at [712, 255] on button "Place Order" at bounding box center [741, 269] width 183 height 29
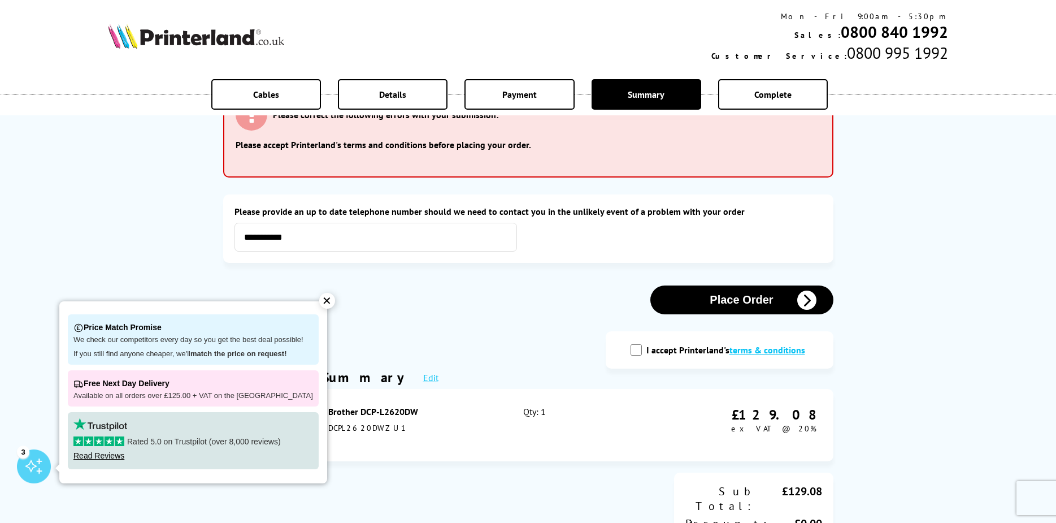
scroll to position [57, 0]
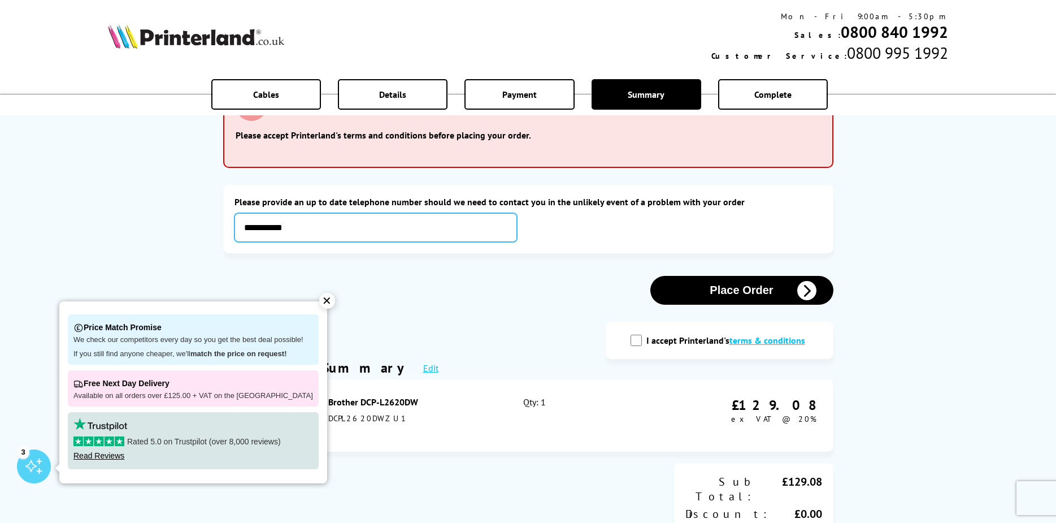
drag, startPoint x: 319, startPoint y: 236, endPoint x: 207, endPoint y: 221, distance: 112.9
click at [207, 221] on div "Cables Details Payment Summary Complete Please correct the following errors wit…" at bounding box center [528, 455] width 1056 height 1024
click at [319, 300] on div "✕" at bounding box center [327, 301] width 16 height 16
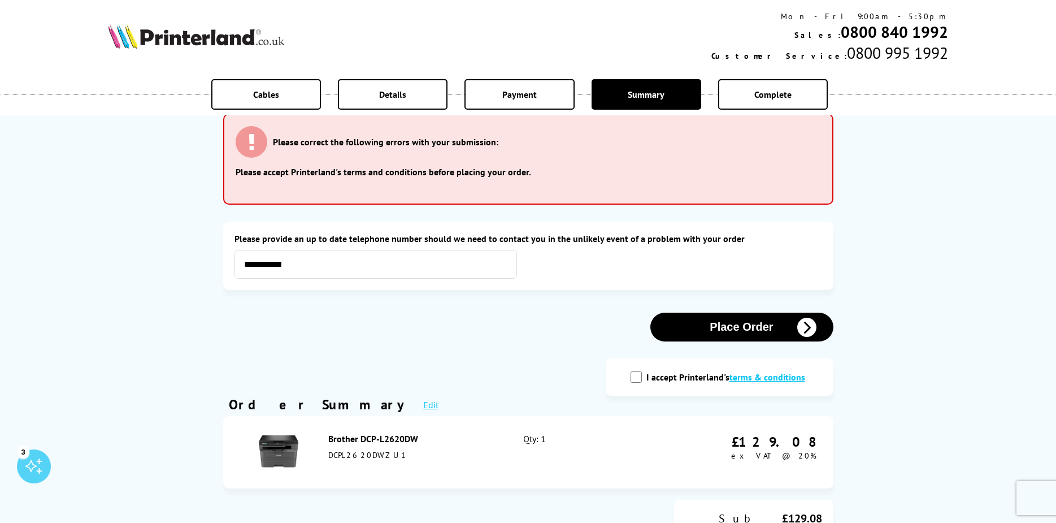
scroll to position [0, 0]
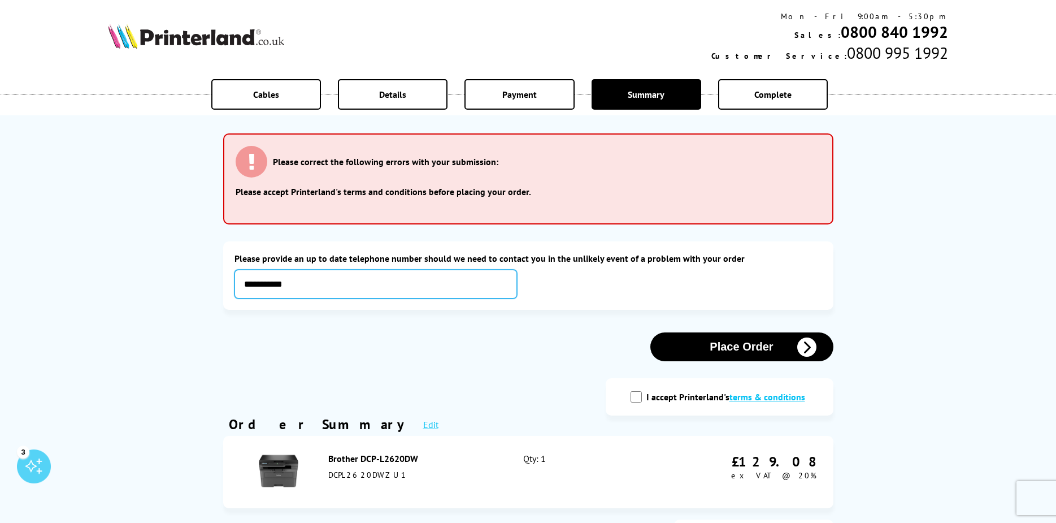
drag, startPoint x: 302, startPoint y: 286, endPoint x: 189, endPoint y: 270, distance: 113.6
click at [190, 271] on div "Cables Details Payment Summary Complete Please correct the following errors wit…" at bounding box center [528, 512] width 1056 height 1024
type input "**********"
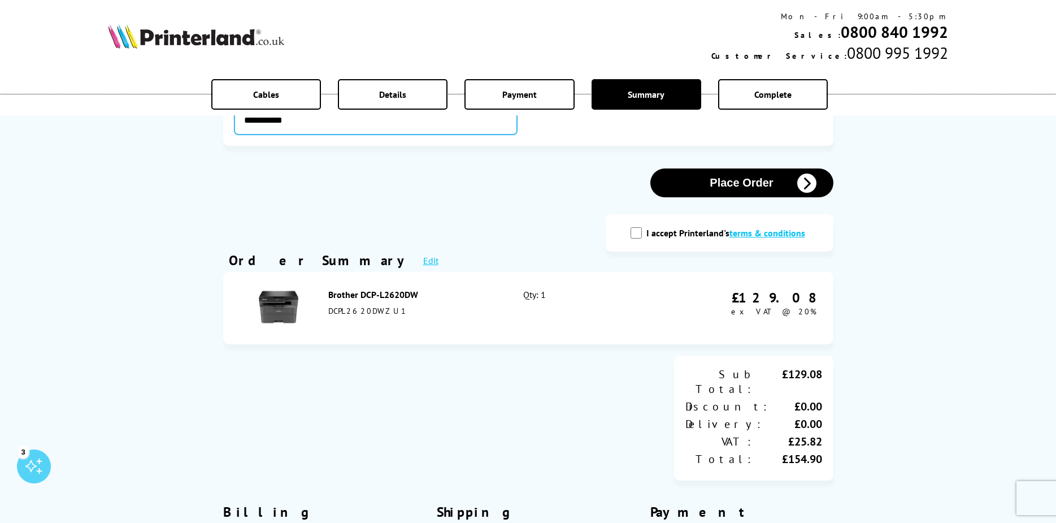
scroll to position [170, 0]
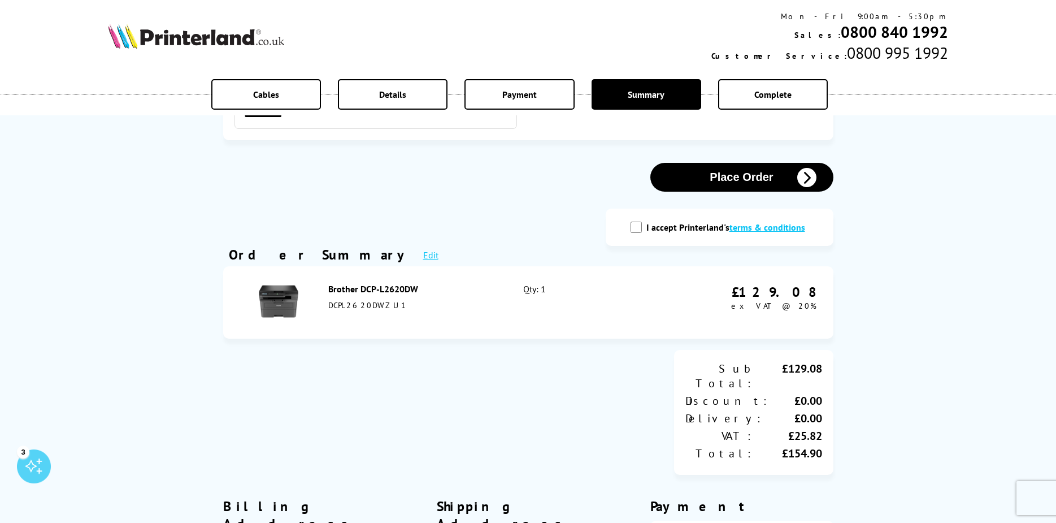
click at [710, 175] on button "Place Order" at bounding box center [741, 177] width 183 height 29
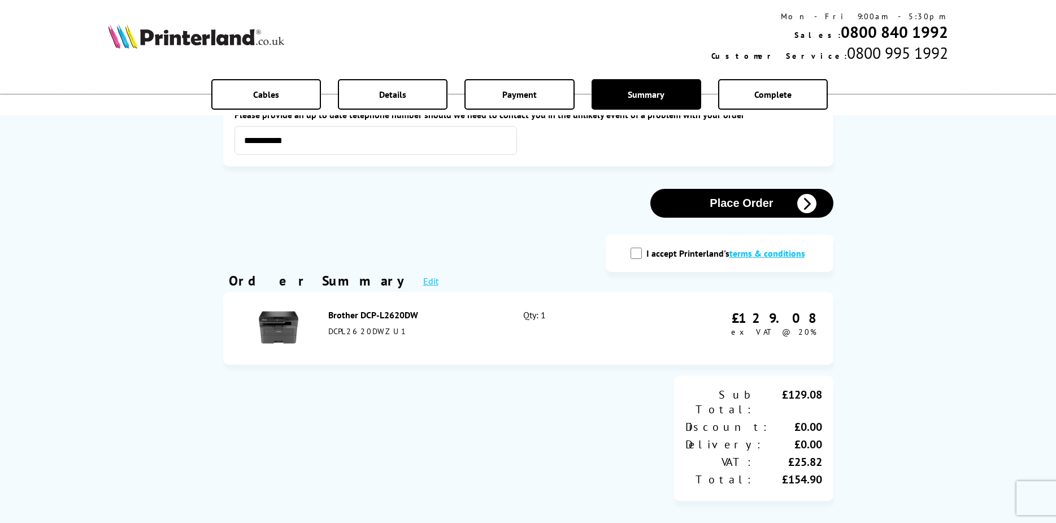
scroll to position [170, 0]
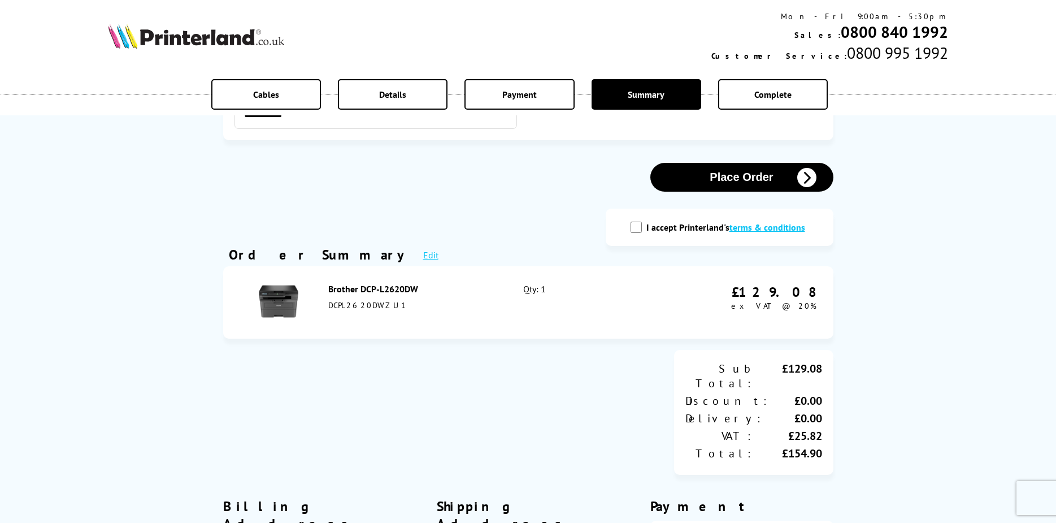
click at [640, 230] on input "I accept Printerland's terms & conditions" at bounding box center [636, 227] width 11 height 11
checkbox input "true"
click at [710, 175] on button "Place Order" at bounding box center [741, 177] width 183 height 29
